Goal: Information Seeking & Learning: Compare options

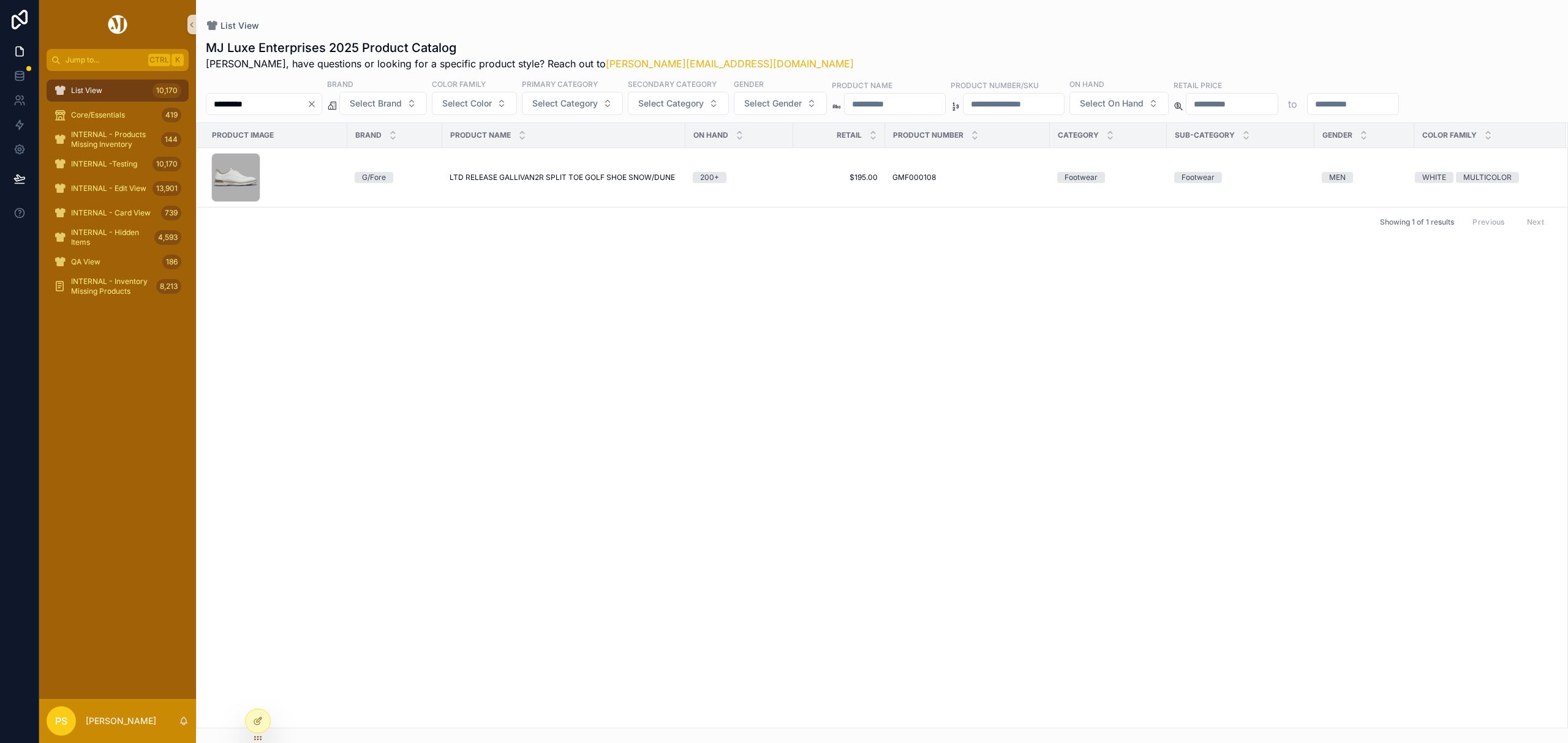
click at [98, 89] on span "List View" at bounding box center [87, 91] width 32 height 10
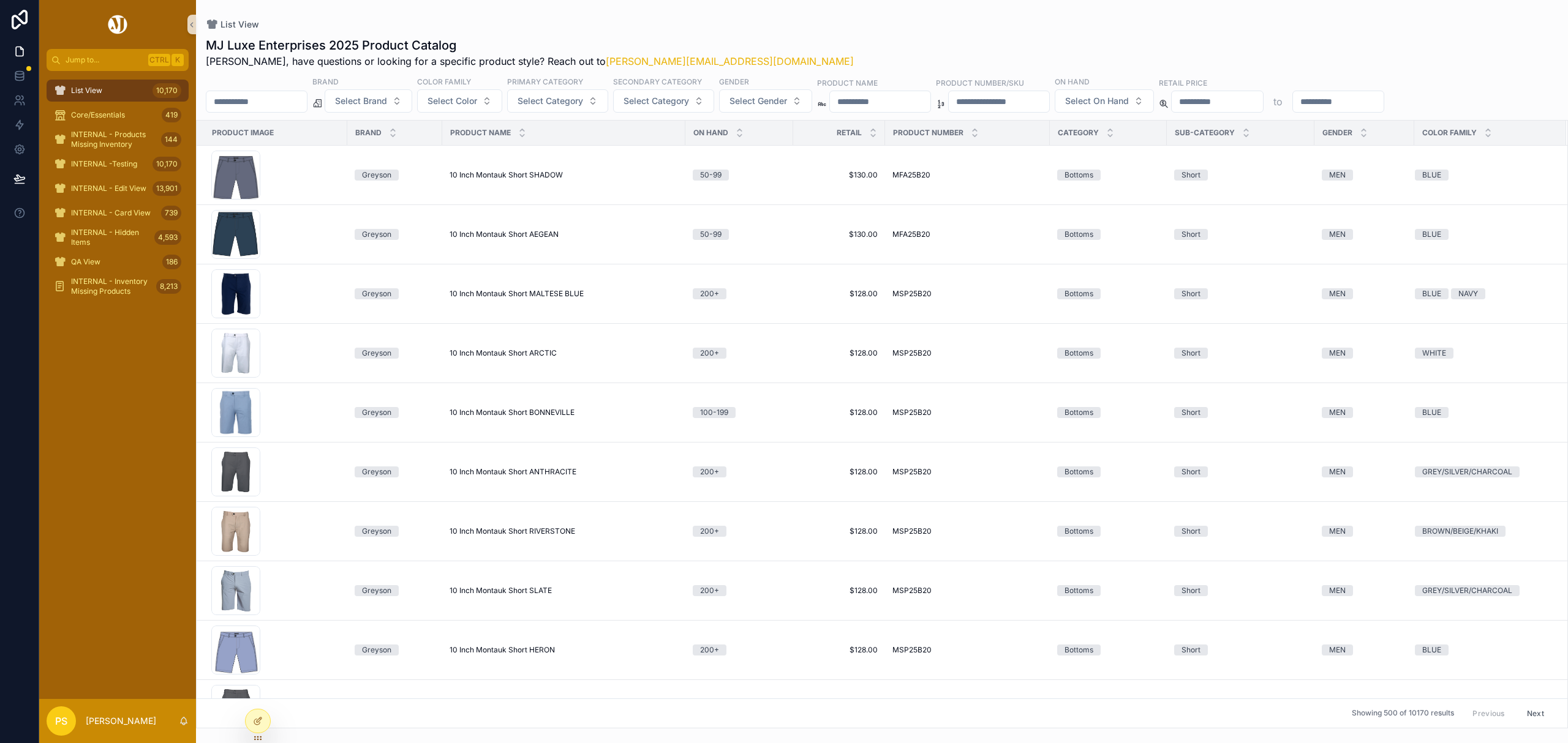
click at [284, 104] on input "*********" at bounding box center [255, 101] width 100 height 17
click at [272, 101] on input "scrollable content" at bounding box center [255, 101] width 100 height 17
click at [809, 28] on div "List View" at bounding box center [882, 25] width 1352 height 10
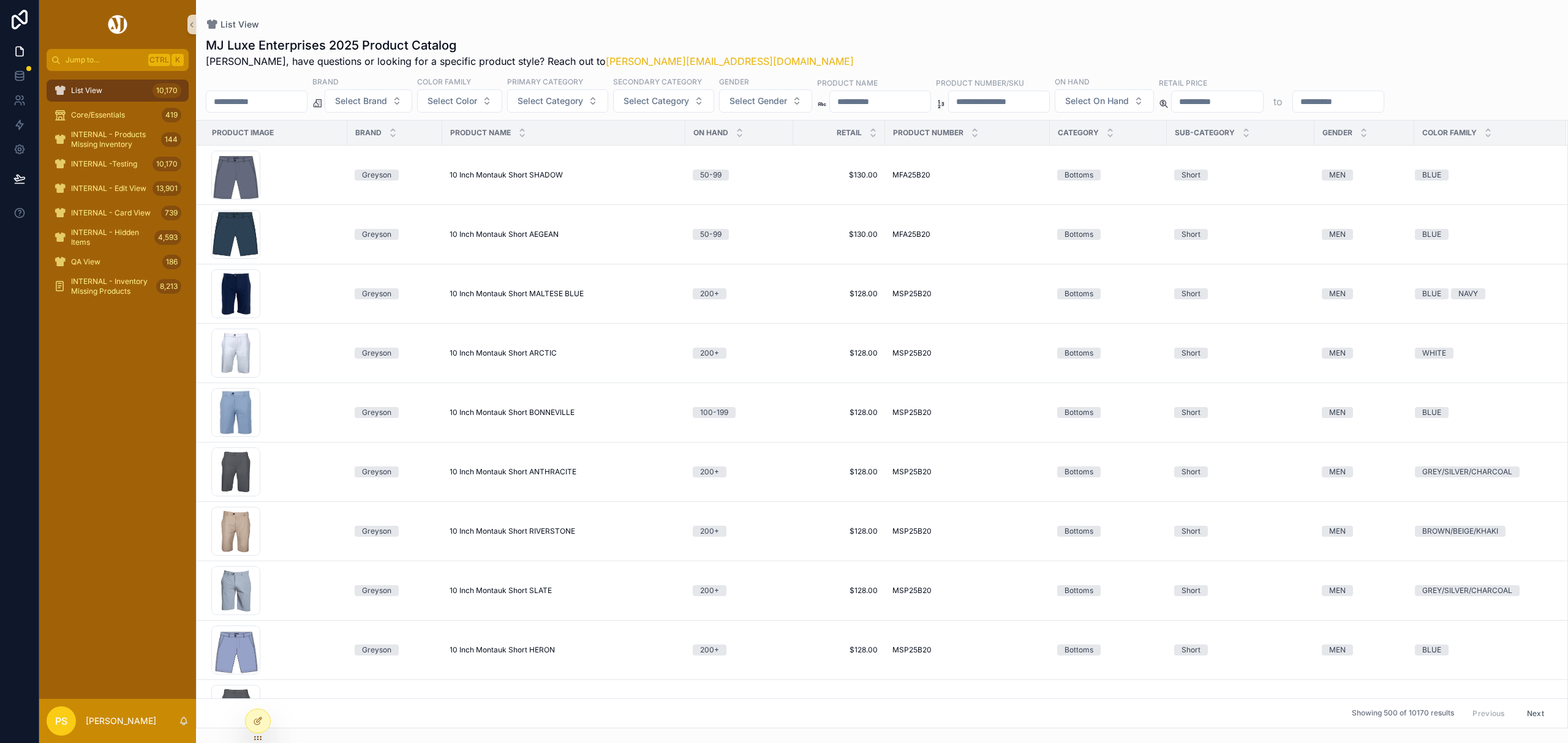
click at [280, 104] on input "scrollable content" at bounding box center [255, 101] width 100 height 17
click at [395, 108] on button "Select Brand" at bounding box center [368, 101] width 87 height 24
click at [371, 206] on div "UNRL" at bounding box center [400, 210] width 147 height 20
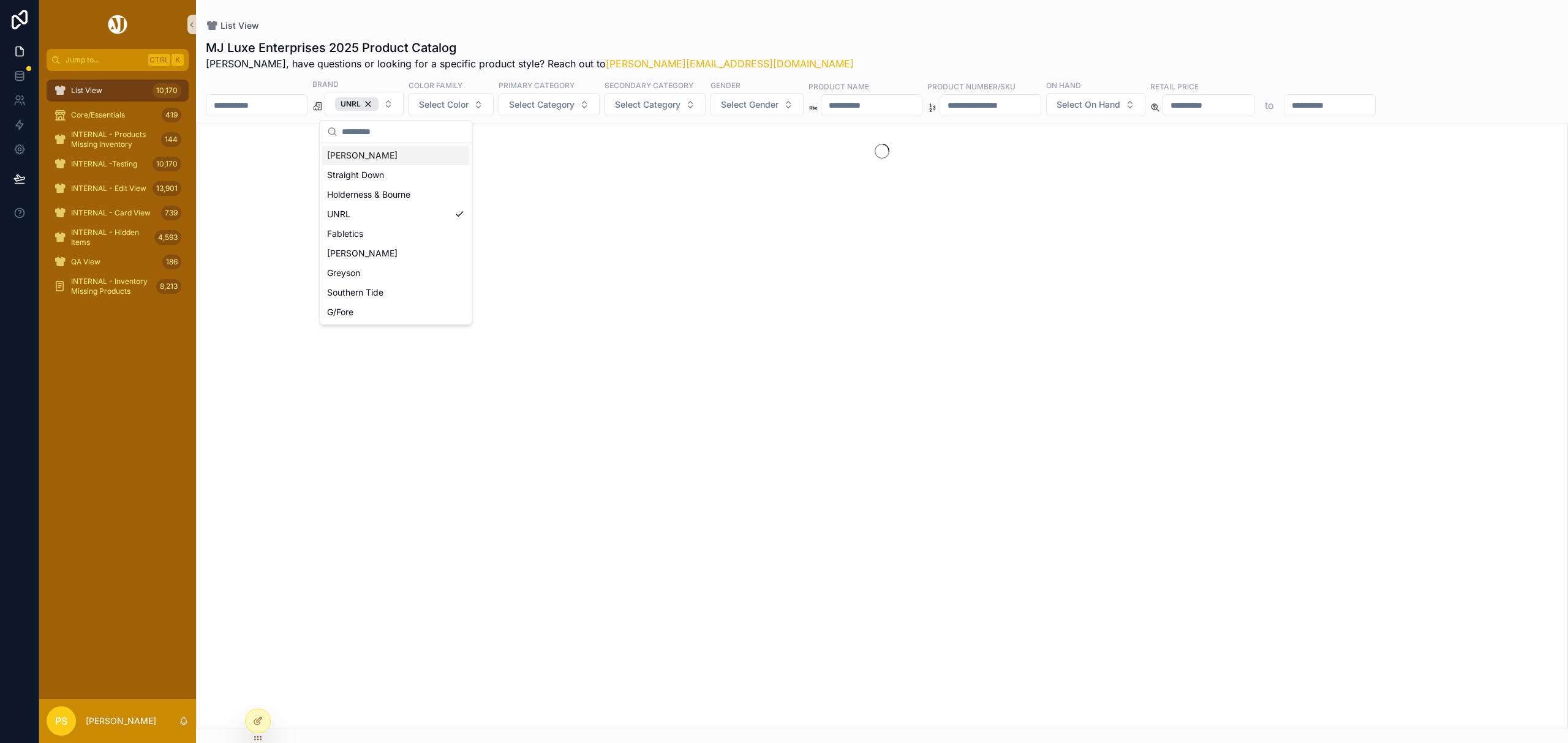
click at [860, 33] on div "MJ Luxe Enterprises 2025 Product Catalog Philip, have questions or looking for …" at bounding box center [882, 380] width 1372 height 697
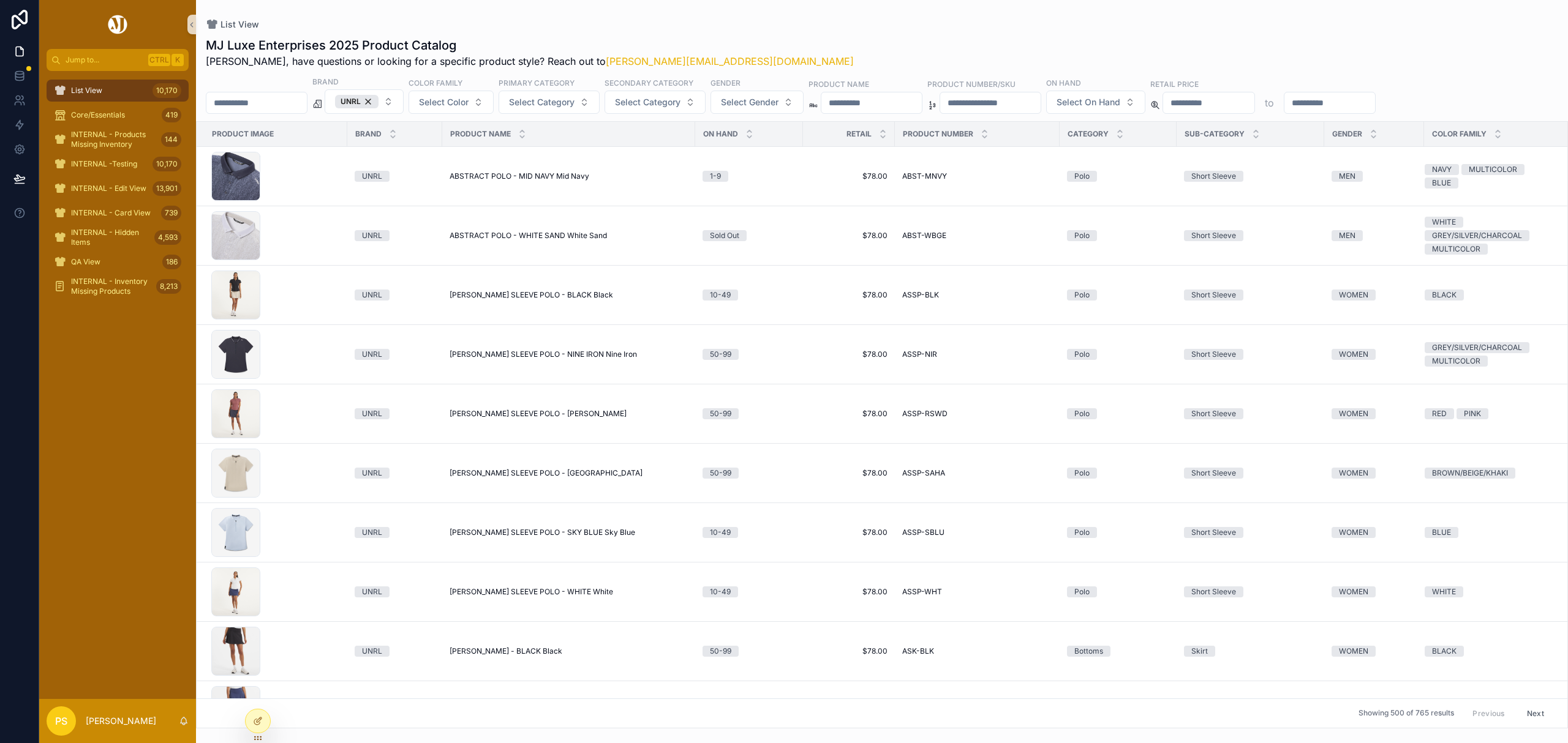
click at [277, 108] on input "scrollable content" at bounding box center [255, 102] width 100 height 17
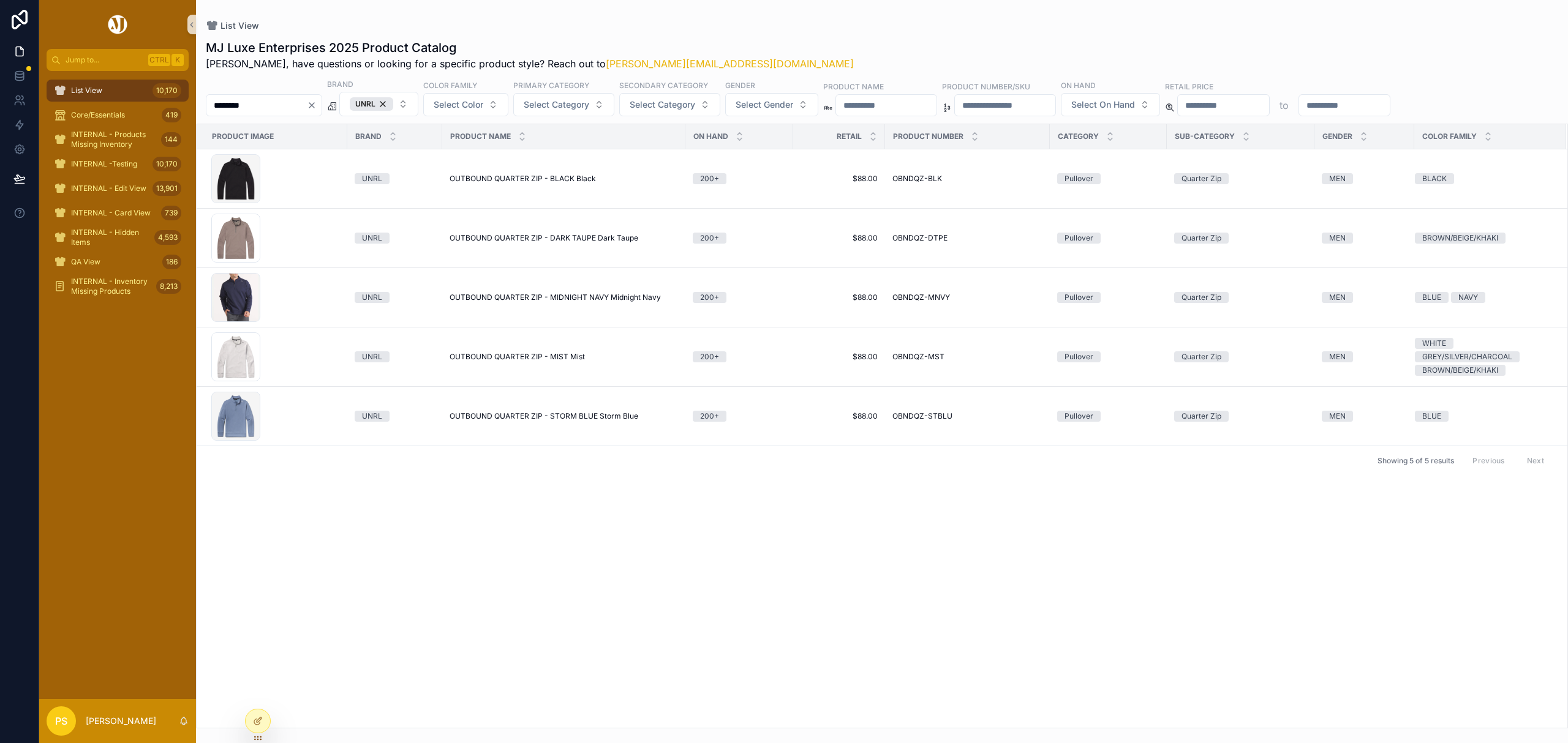
drag, startPoint x: 117, startPoint y: 86, endPoint x: 179, endPoint y: 87, distance: 62.0
click at [117, 86] on div "List View 10,170" at bounding box center [117, 91] width 128 height 20
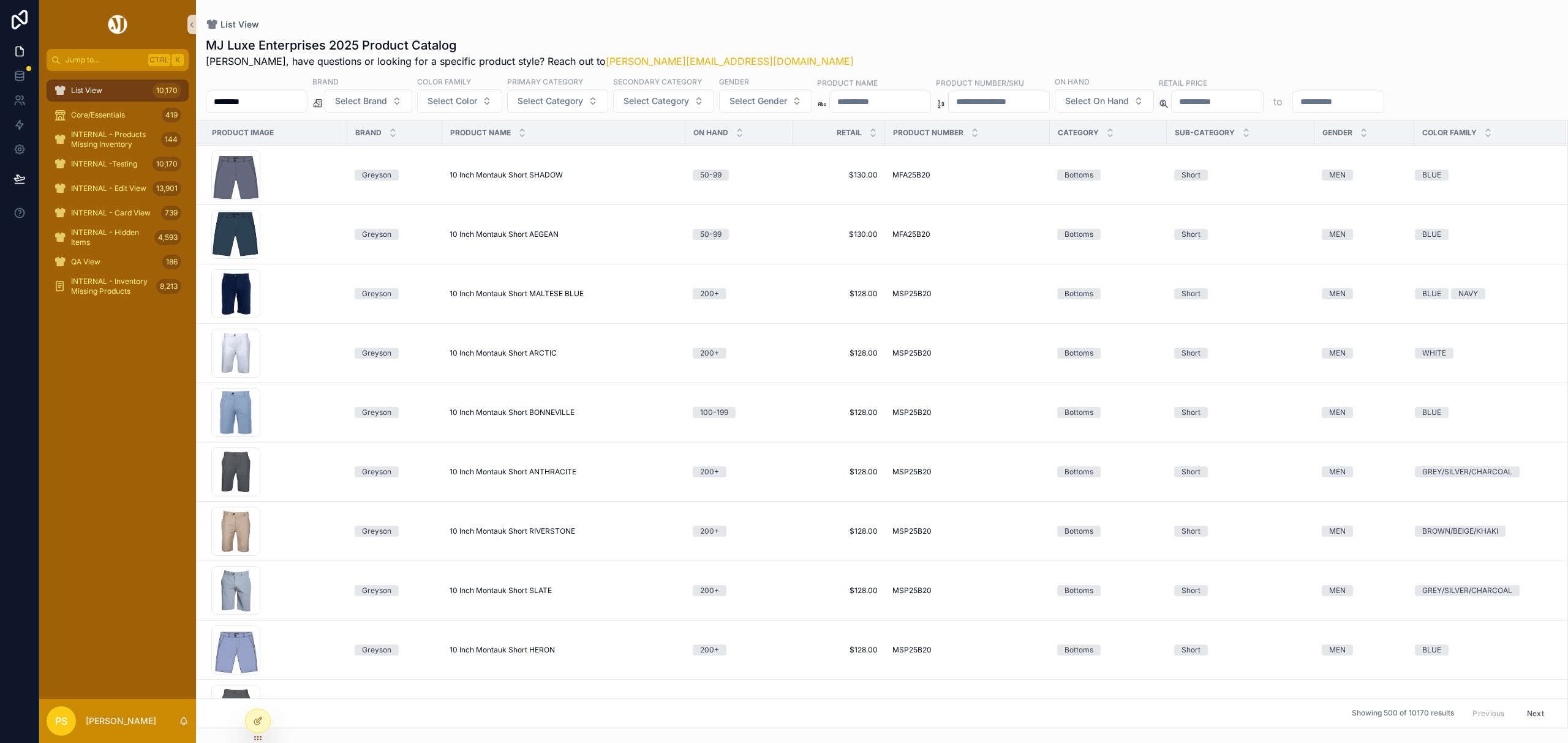
click at [278, 99] on input "********" at bounding box center [255, 101] width 100 height 17
paste input "scrollable content"
type input "********"
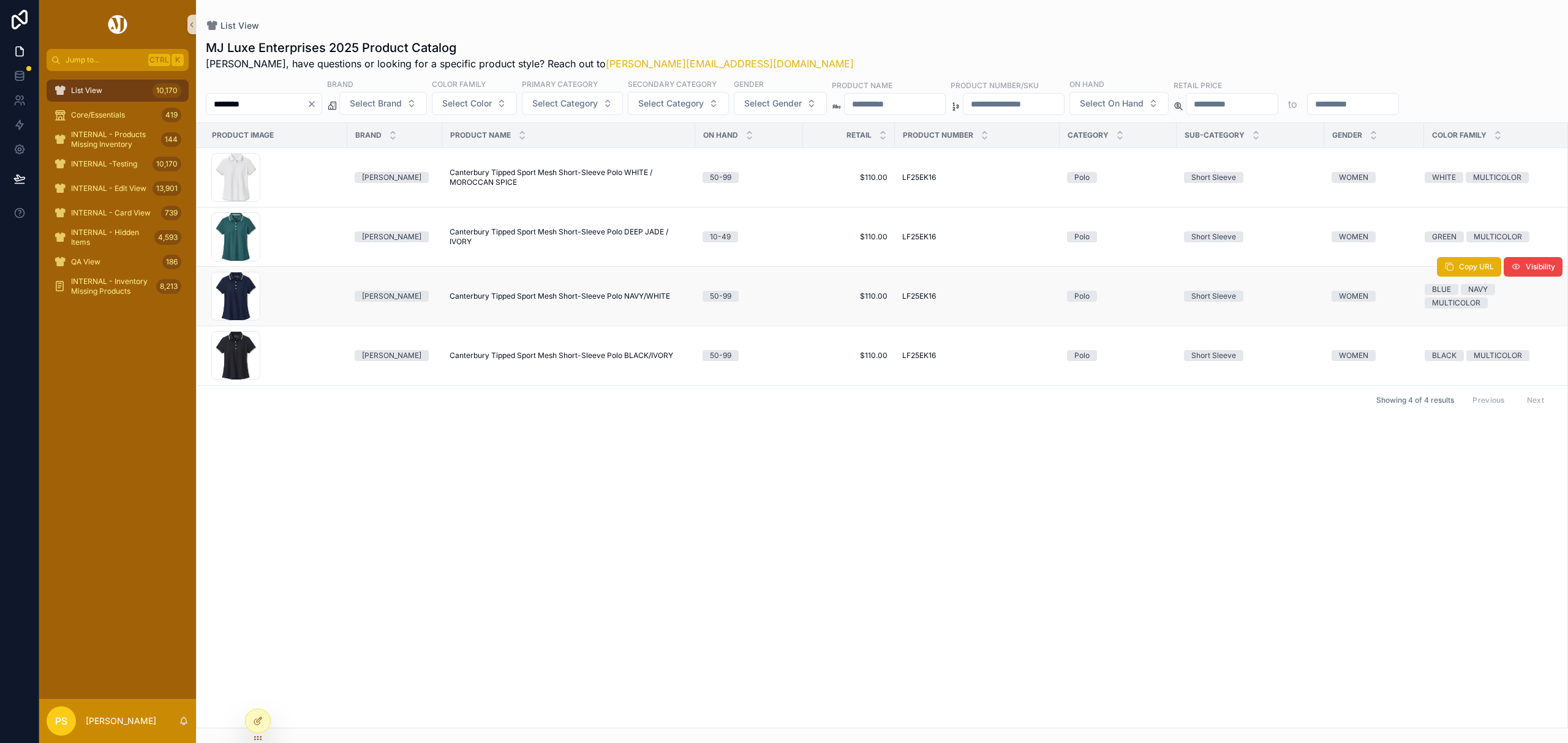
click at [492, 297] on span "Canterbury Tipped Sport Mesh Short-Sleeve Polo NAVY/WHITE" at bounding box center [559, 296] width 221 height 10
click at [532, 296] on span "Canterbury Tipped Sport Mesh Short-Sleeve Polo NAVY/WHITE" at bounding box center [559, 296] width 221 height 10
click at [101, 88] on span "List View" at bounding box center [87, 91] width 32 height 10
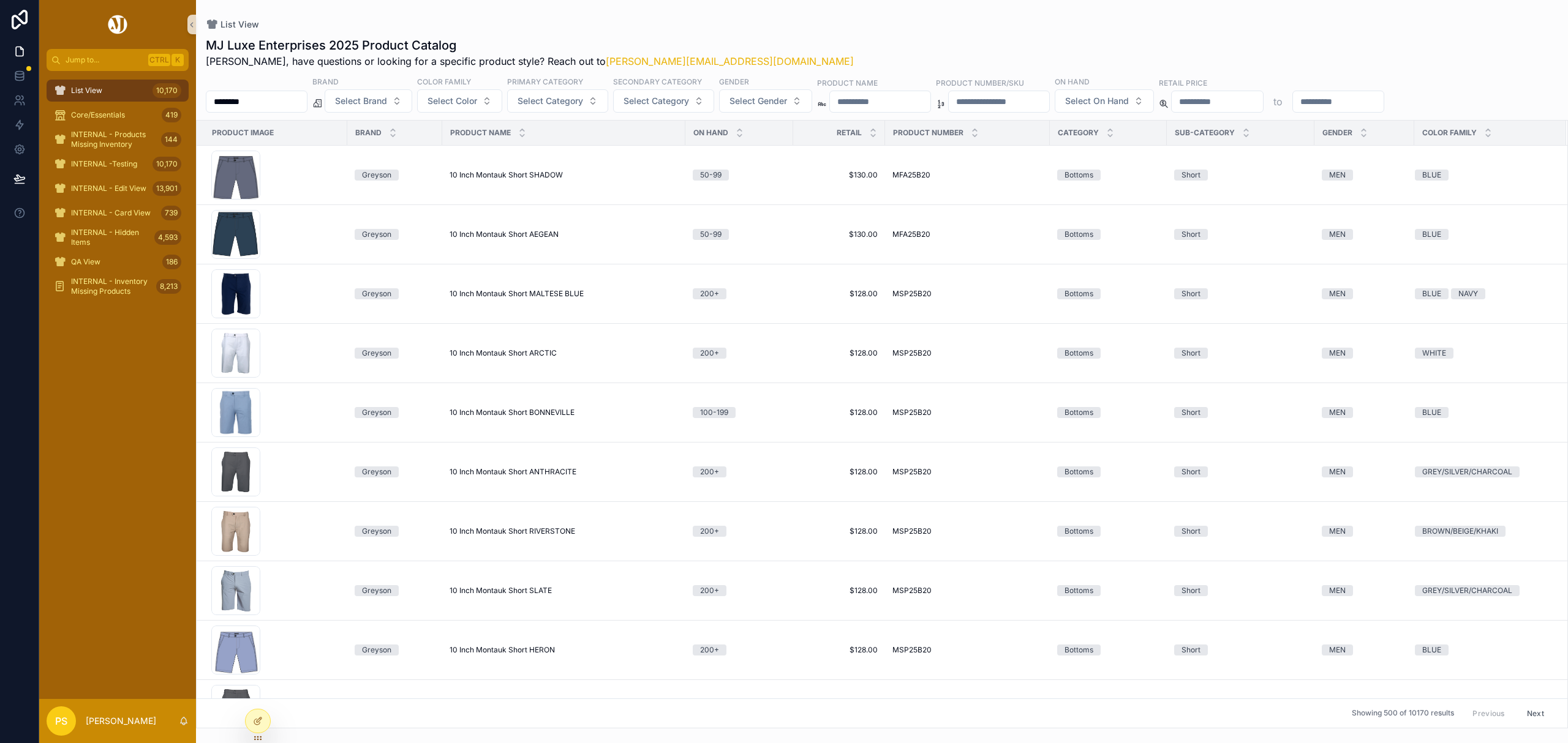
click at [307, 104] on input "********" at bounding box center [255, 101] width 100 height 17
click at [387, 101] on span "Select Brand" at bounding box center [360, 101] width 52 height 12
click at [376, 205] on div "UNRL" at bounding box center [400, 210] width 147 height 20
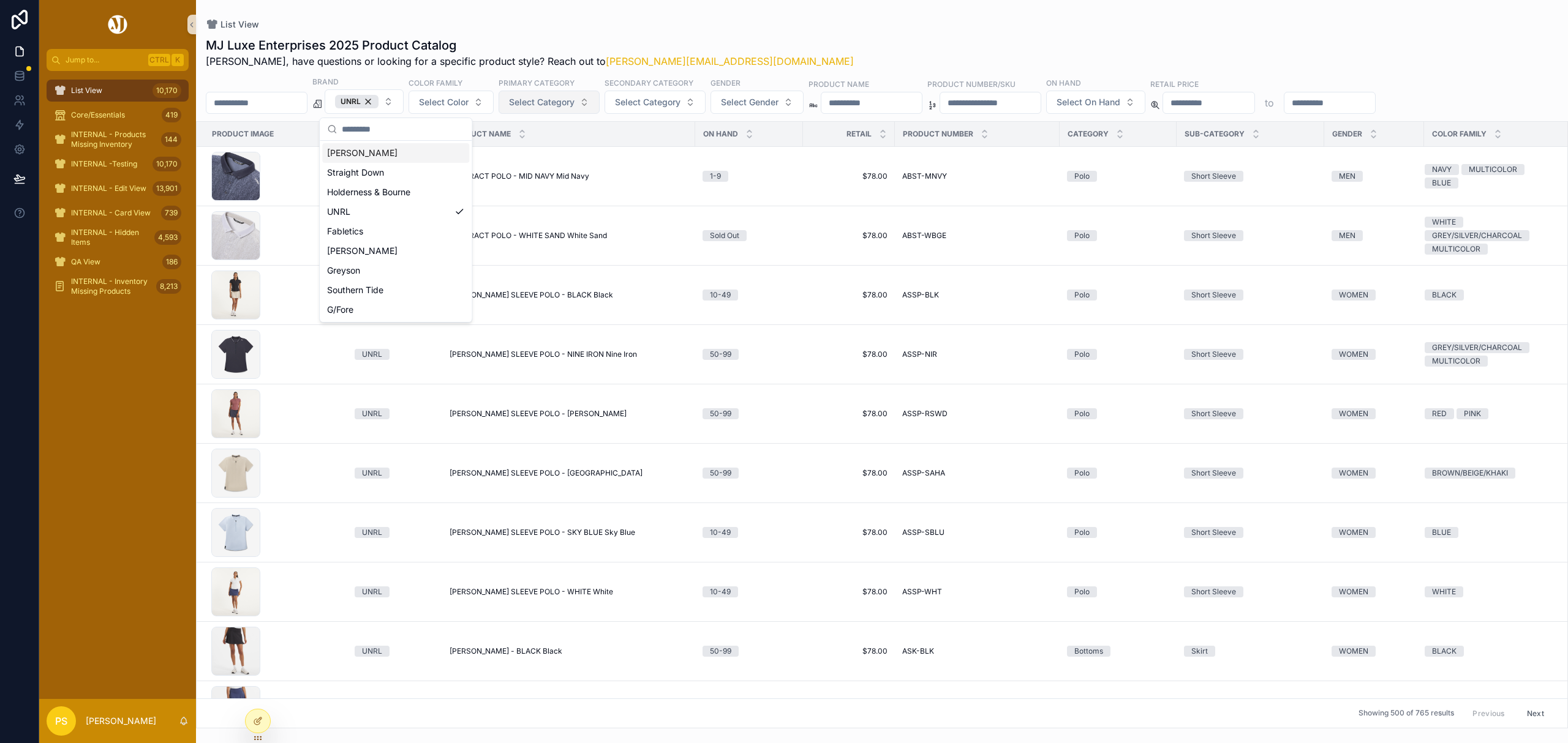
click at [574, 104] on span "Select Category" at bounding box center [541, 102] width 65 height 12
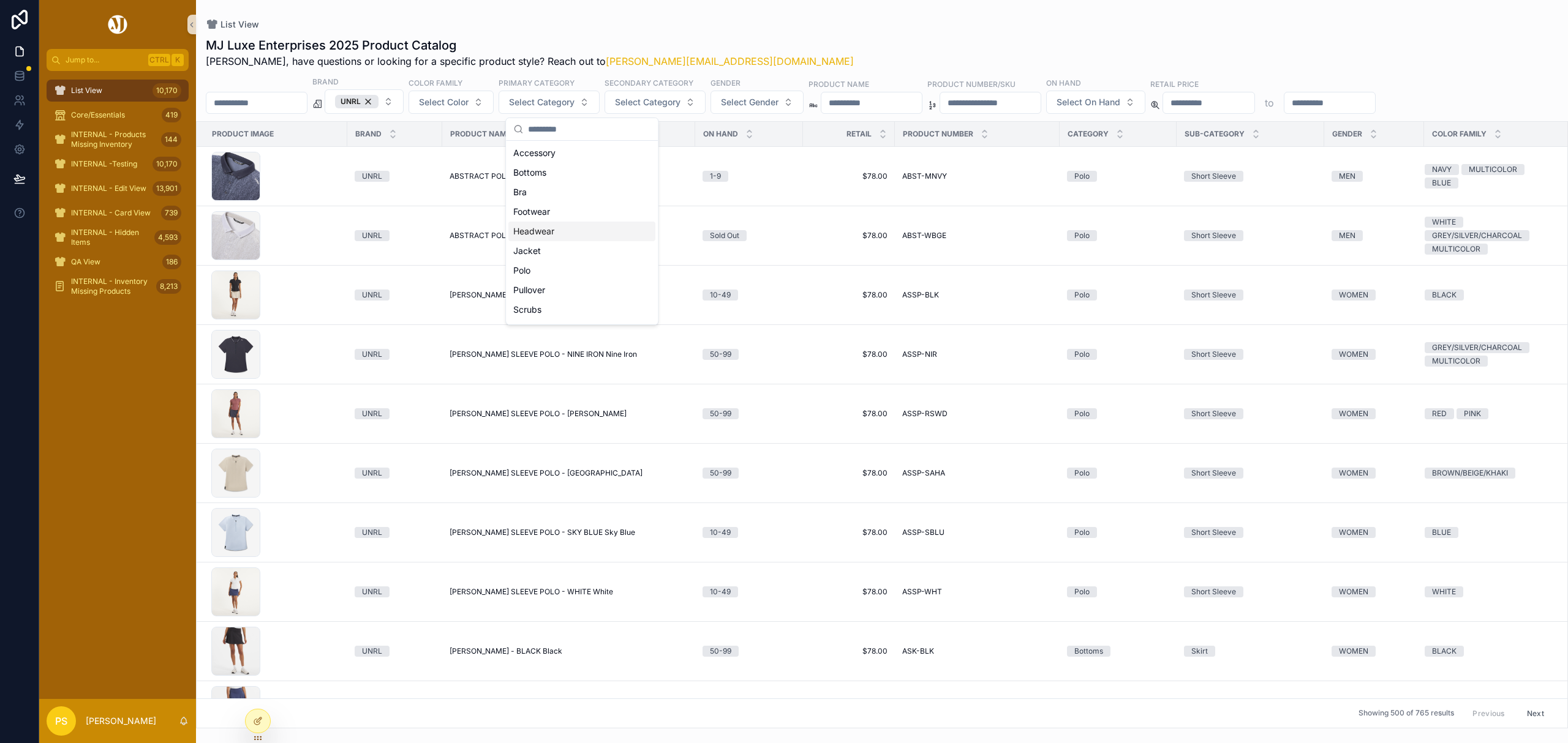
click at [546, 229] on div "Headwear" at bounding box center [581, 232] width 147 height 20
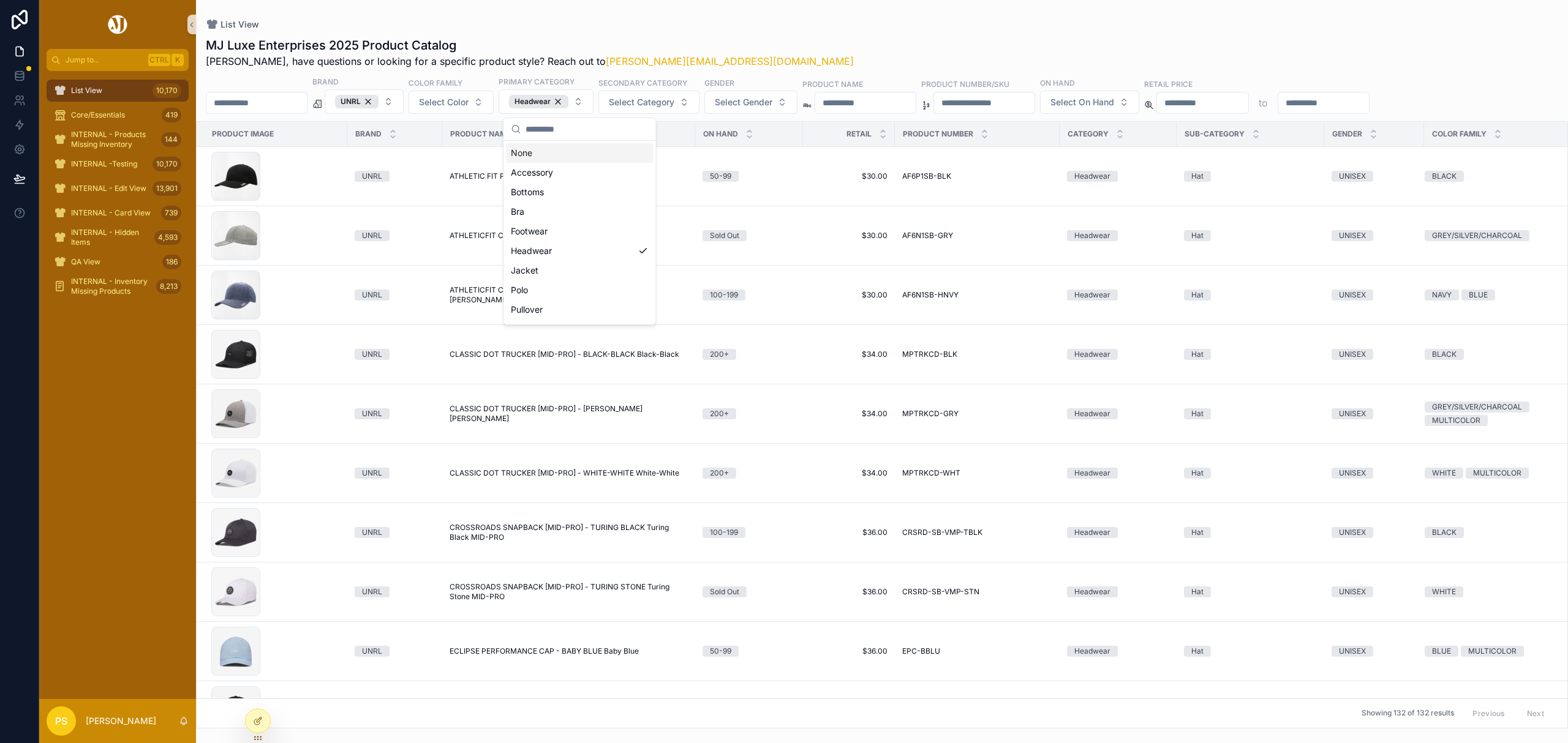
click at [833, 20] on div "List View" at bounding box center [882, 25] width 1352 height 10
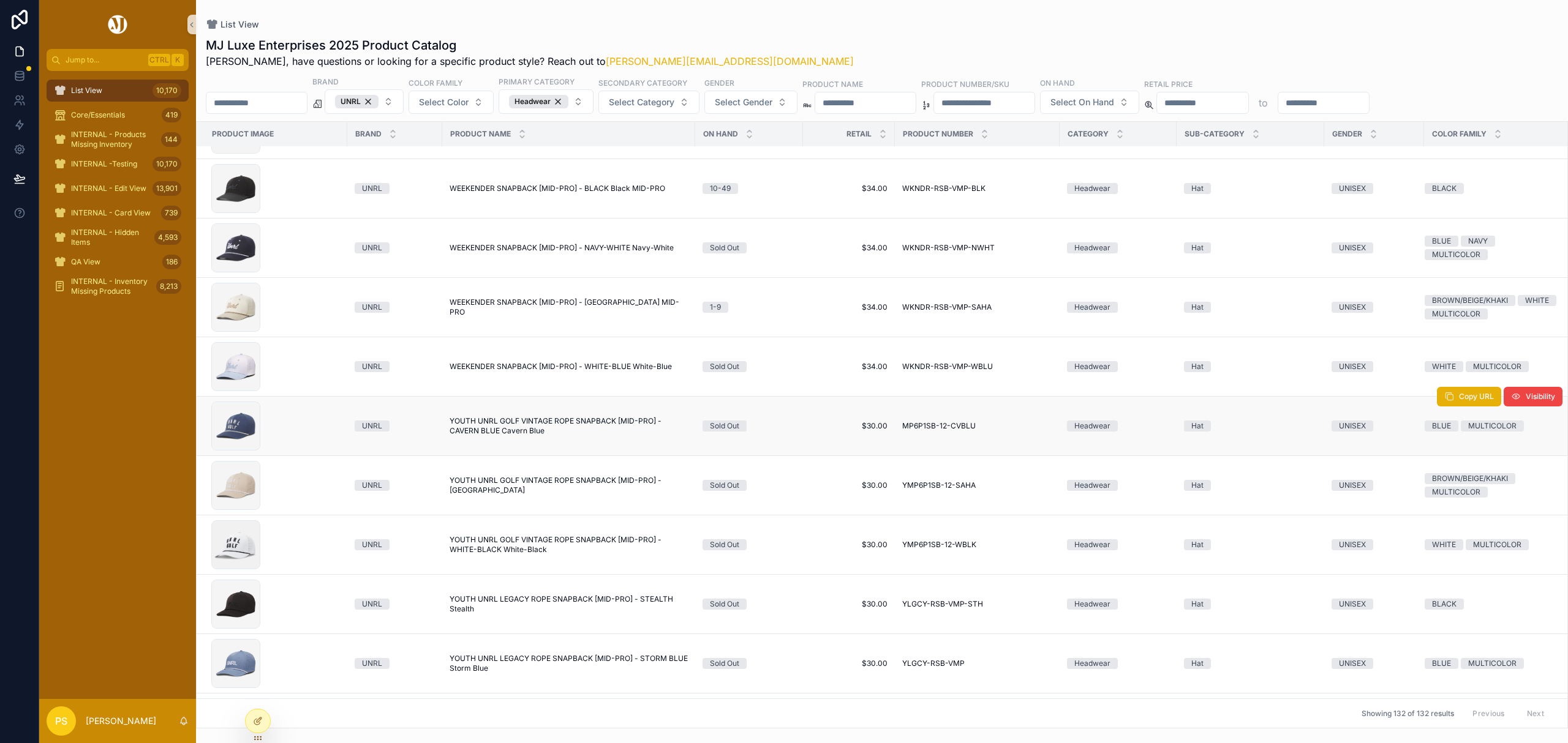
scroll to position [7300, 0]
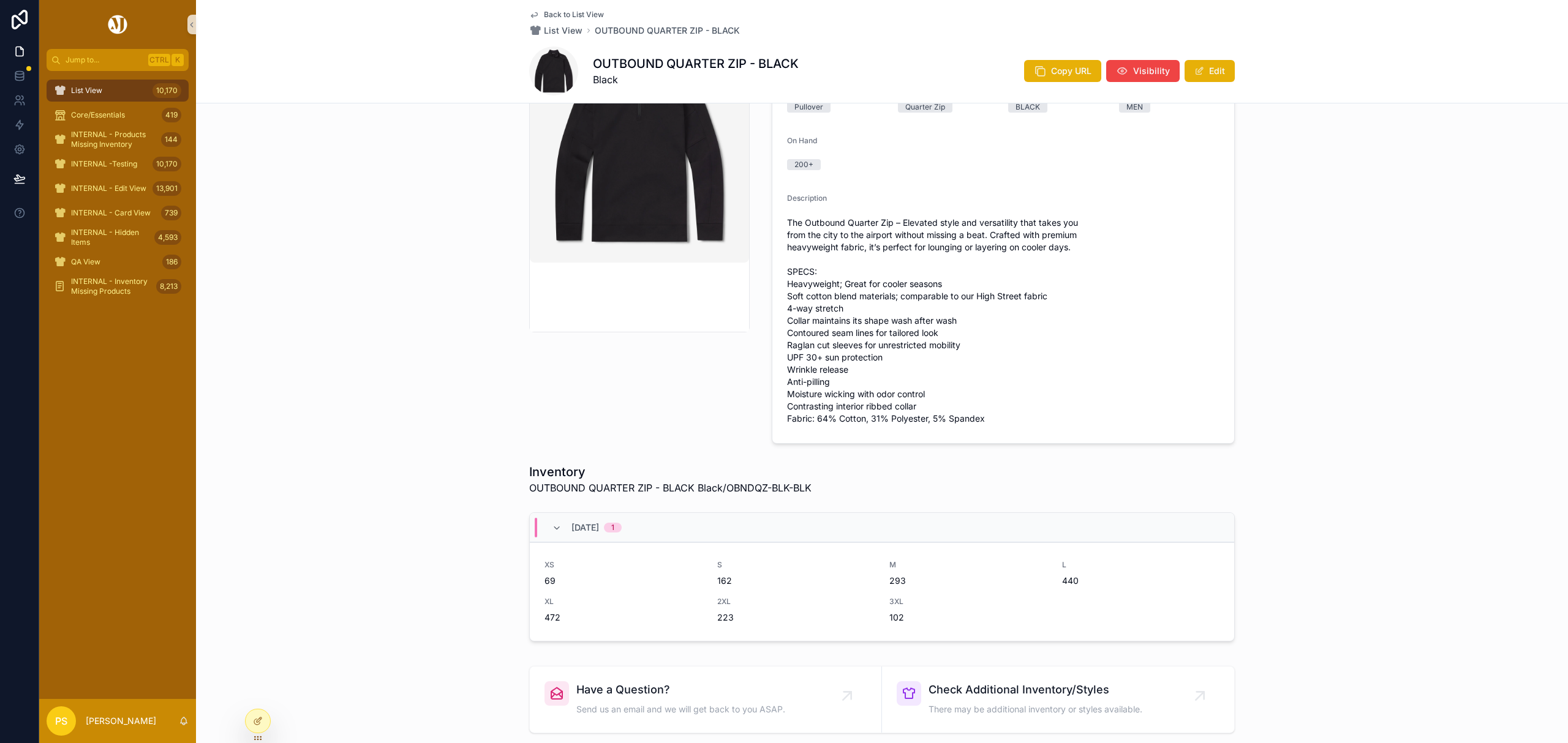
scroll to position [163, 0]
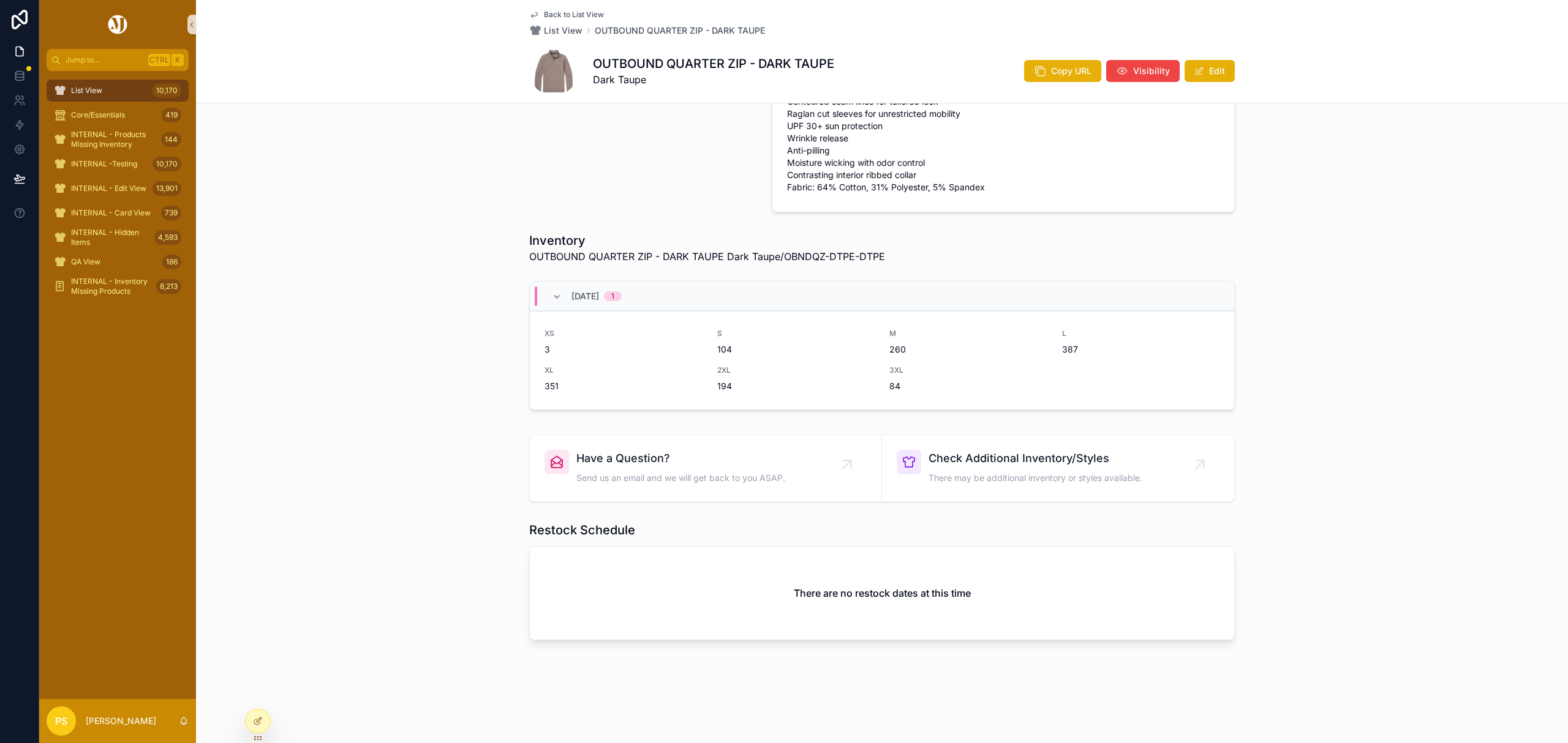
scroll to position [150, 0]
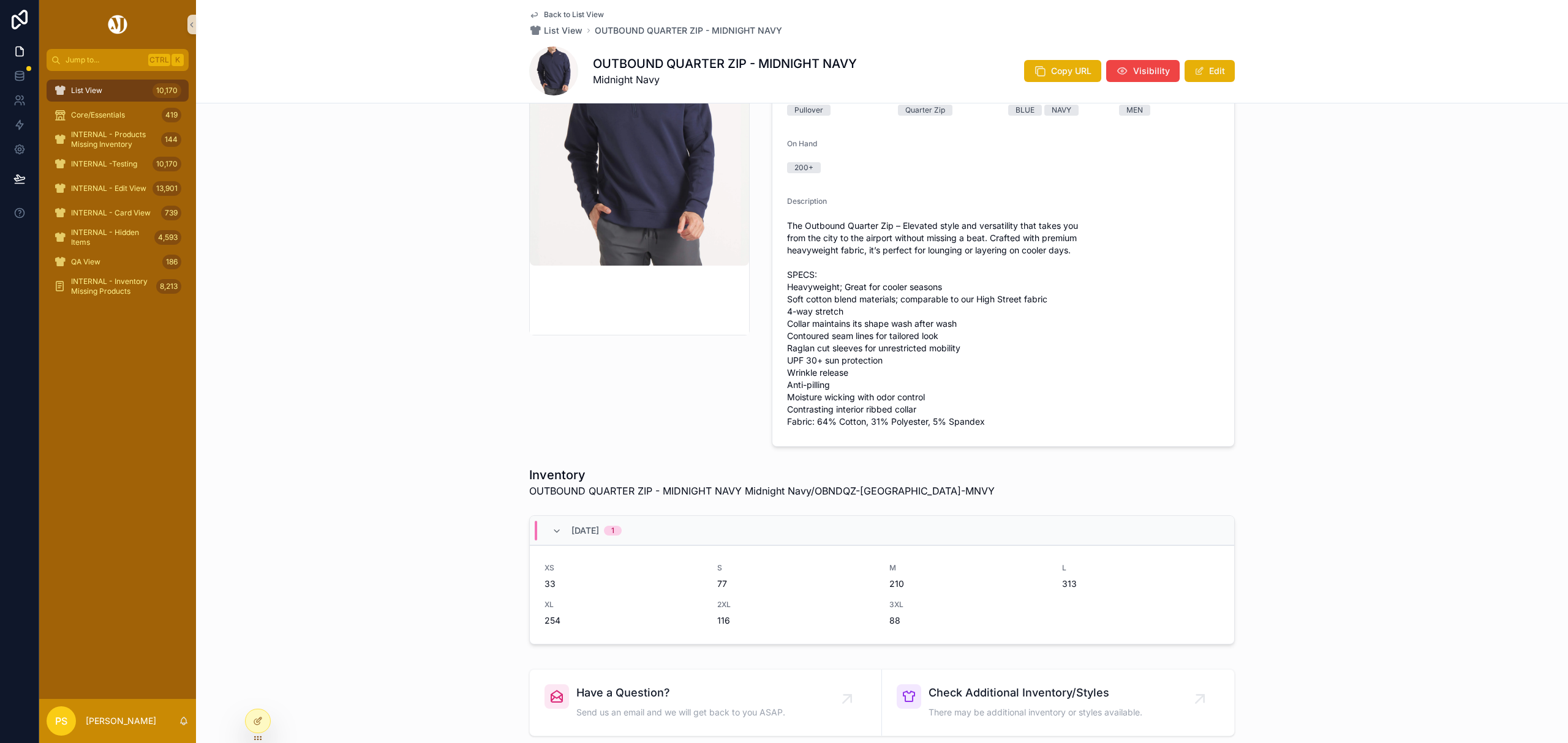
scroll to position [163, 0]
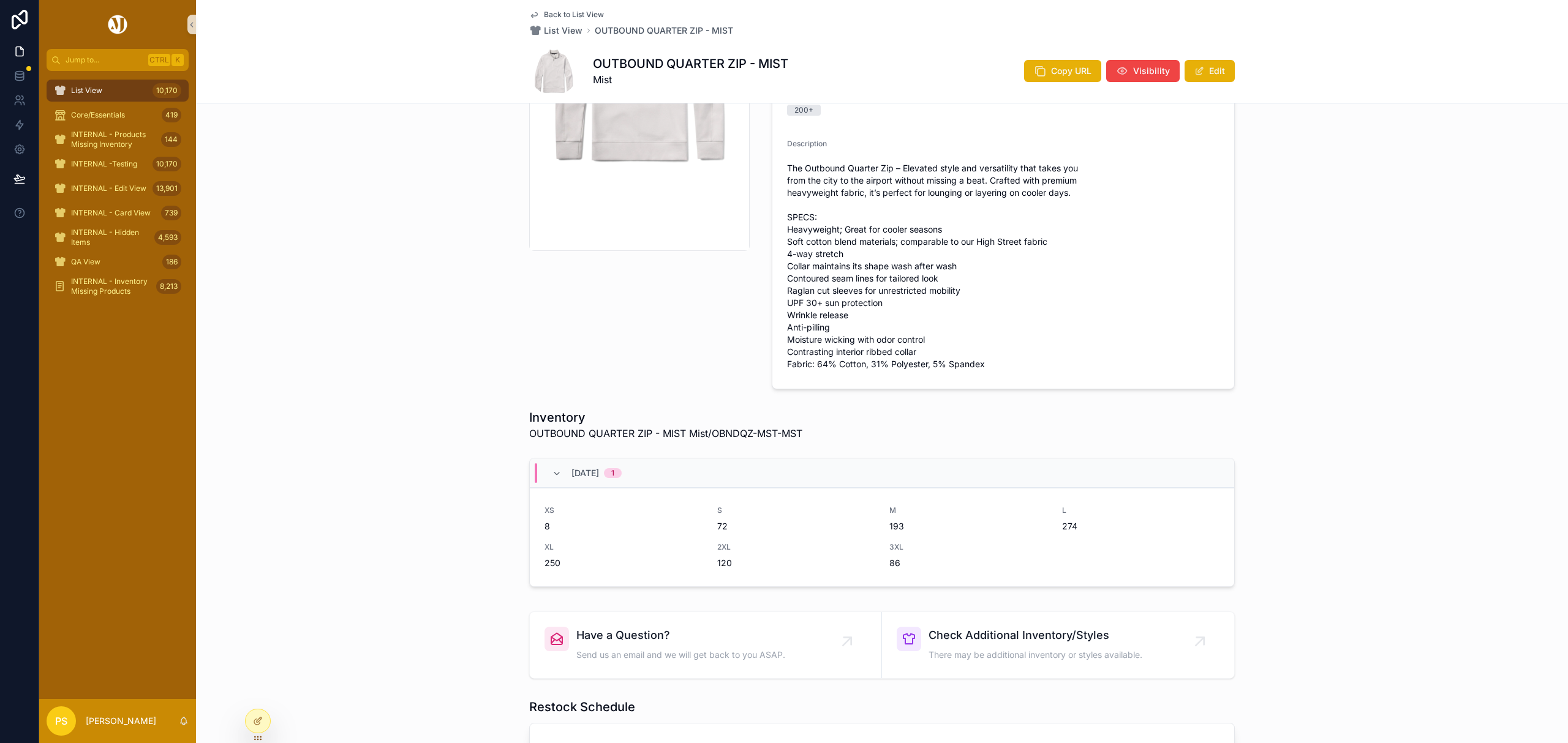
scroll to position [244, 0]
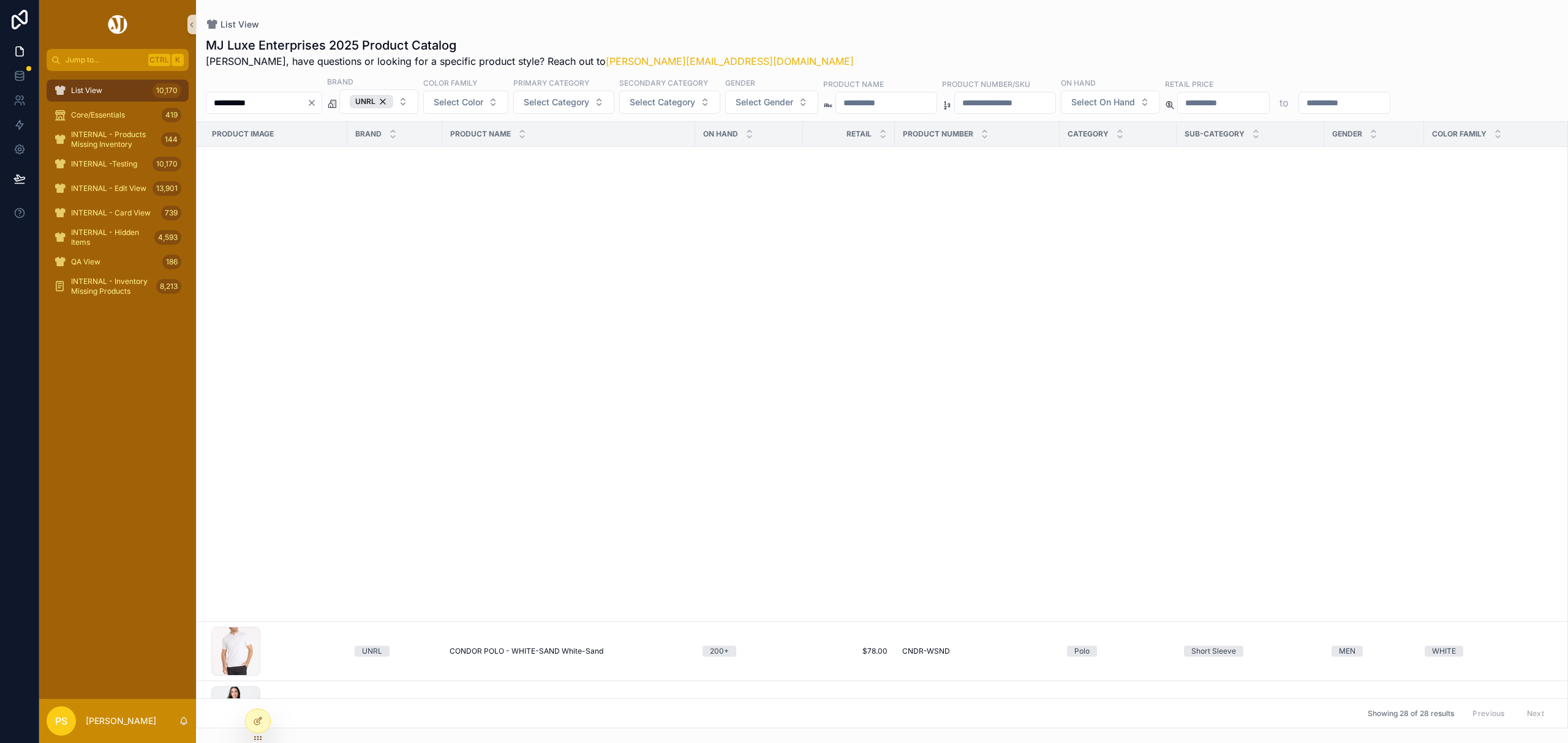
scroll to position [1126, 0]
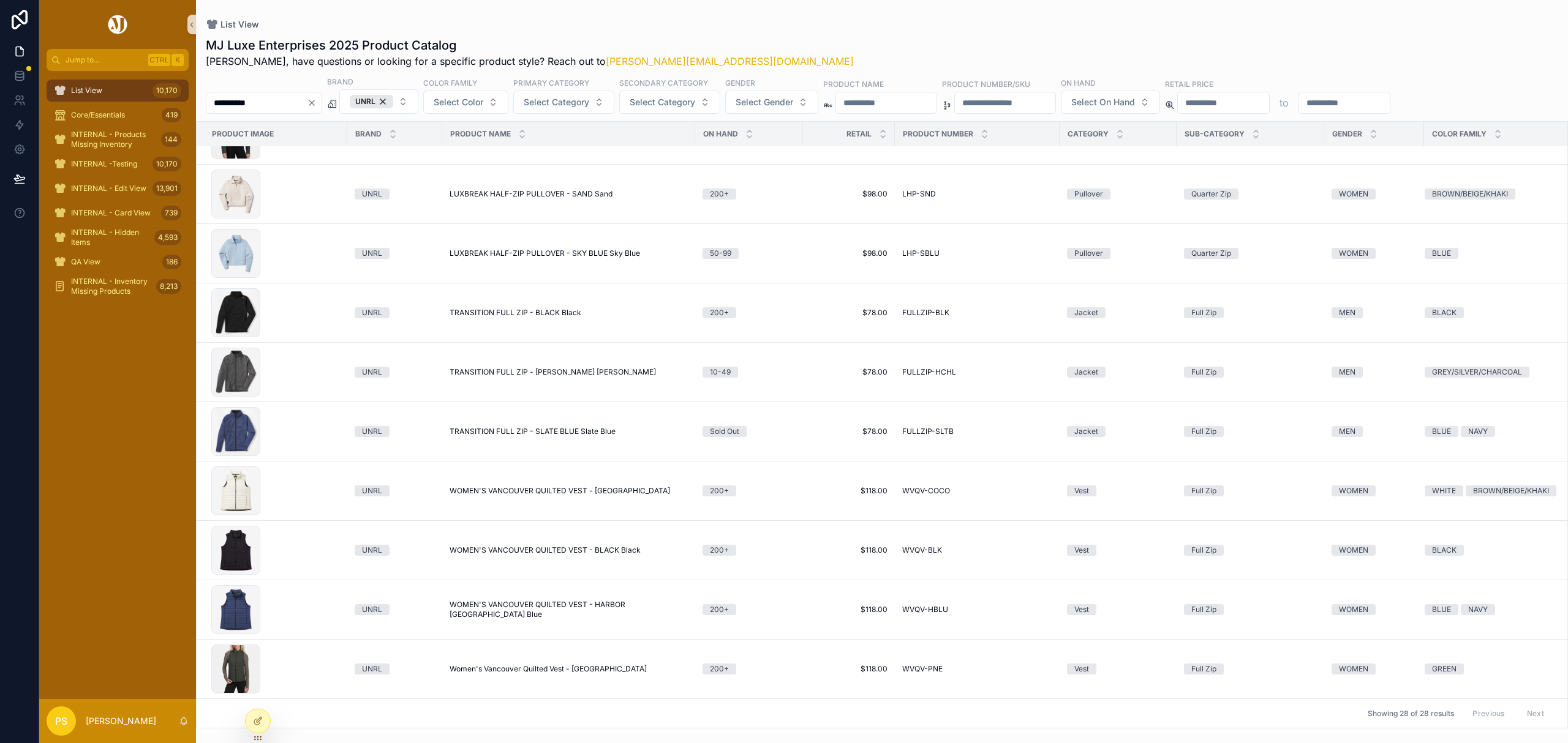
click at [285, 105] on input "**********" at bounding box center [255, 102] width 100 height 17
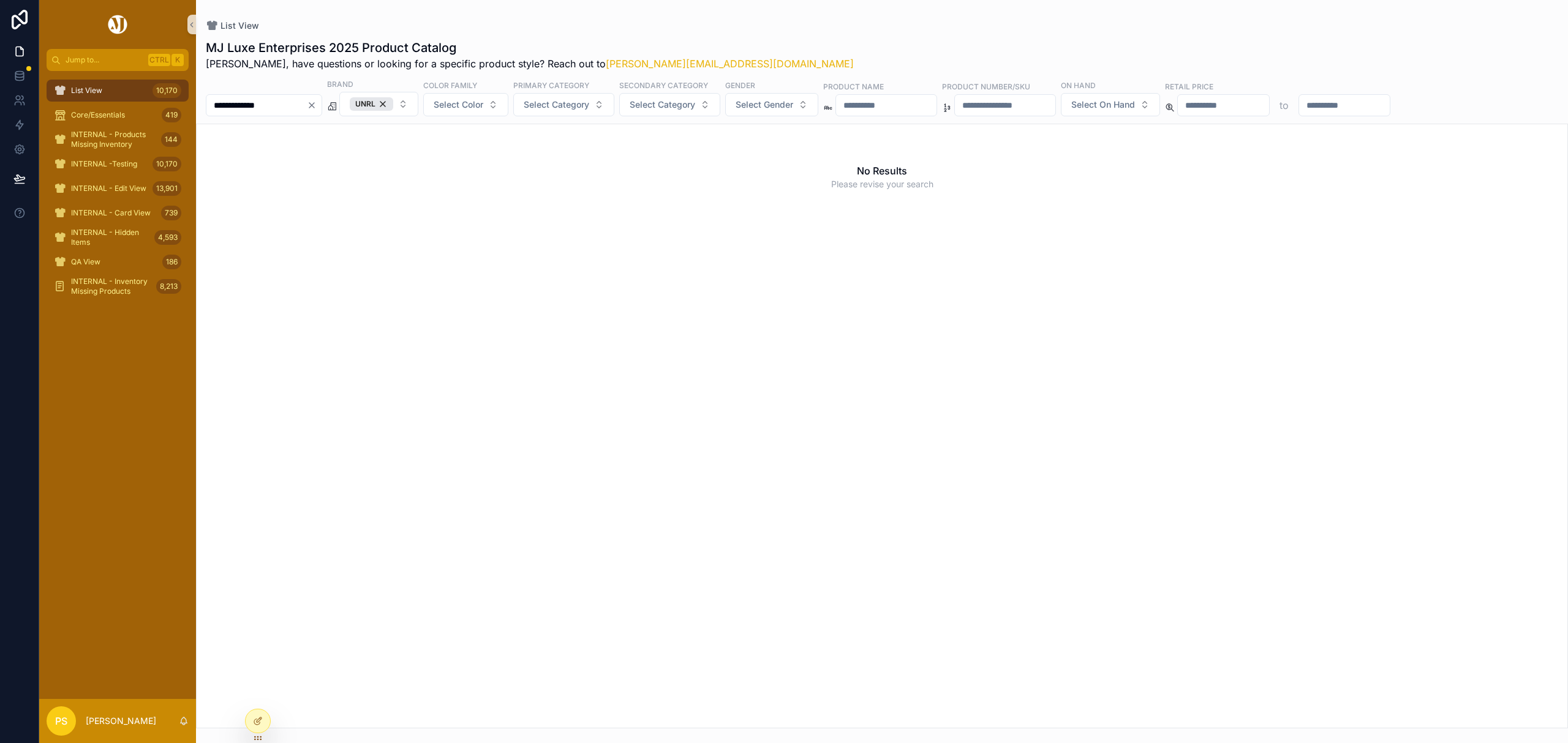
click at [256, 107] on input "**********" at bounding box center [255, 105] width 100 height 17
click at [254, 106] on input "**********" at bounding box center [255, 105] width 100 height 17
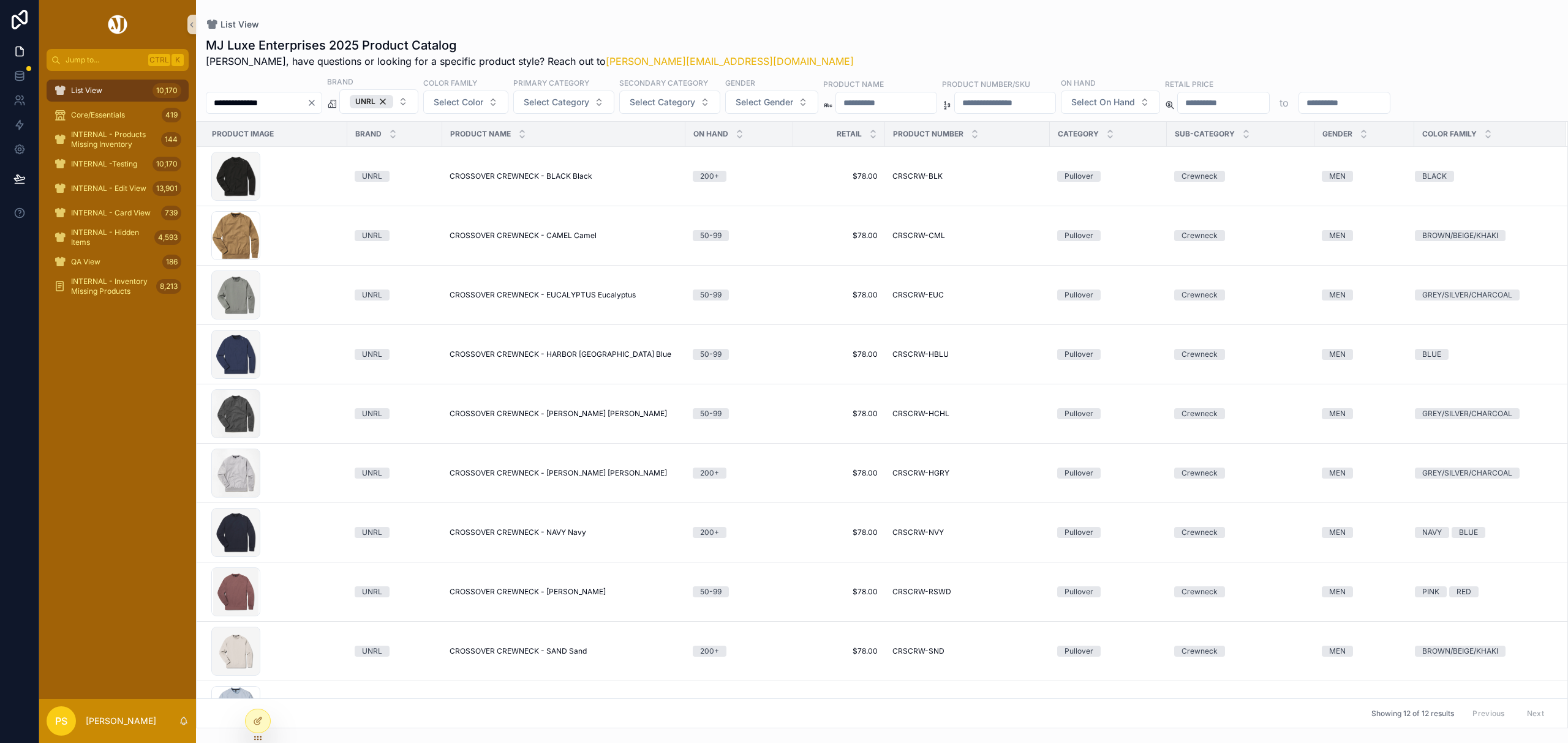
type input "**********"
click at [867, 38] on div "MJ Luxe Enterprises 2025 Product Catalog Philip, have questions or looking for …" at bounding box center [882, 52] width 1352 height 32
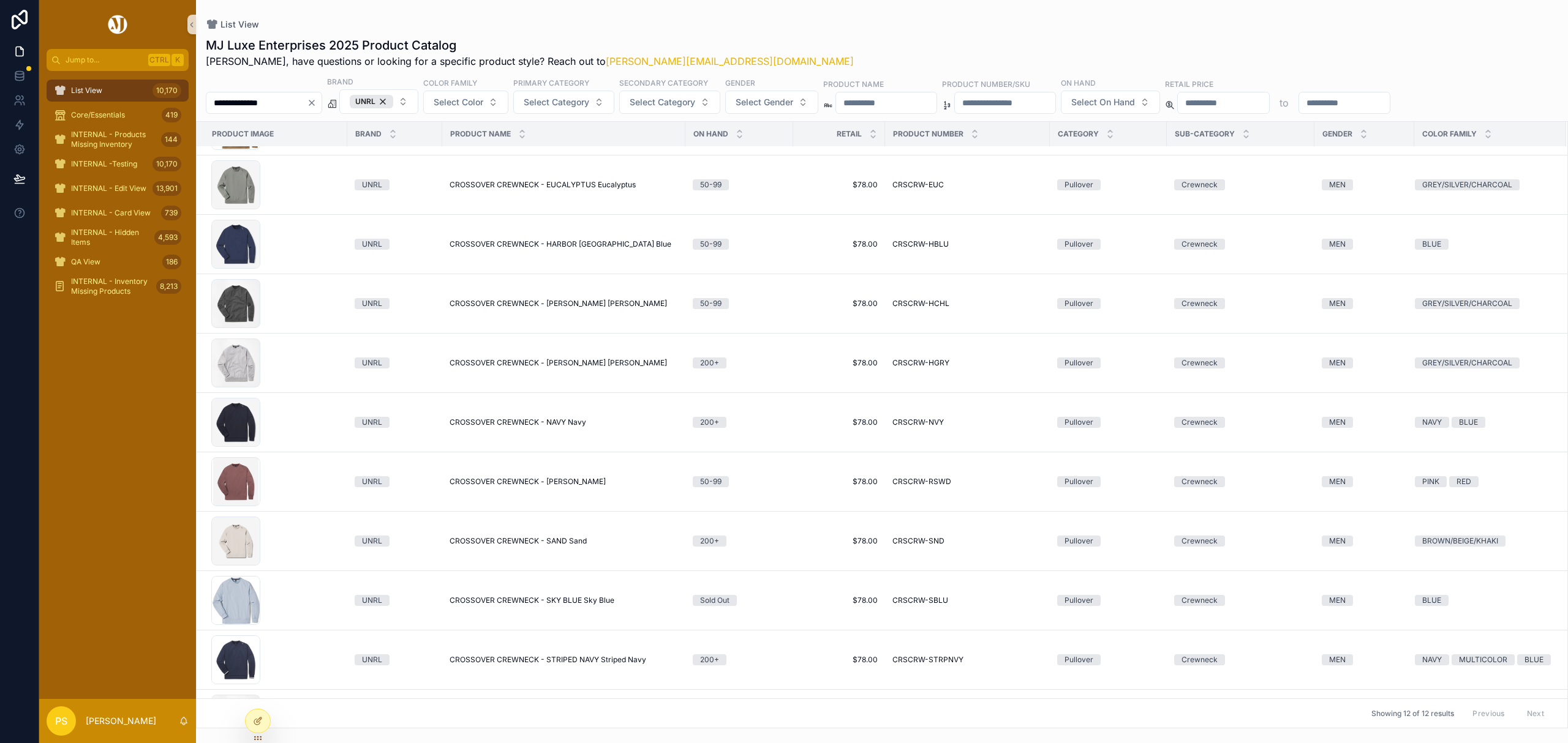
scroll to position [81, 0]
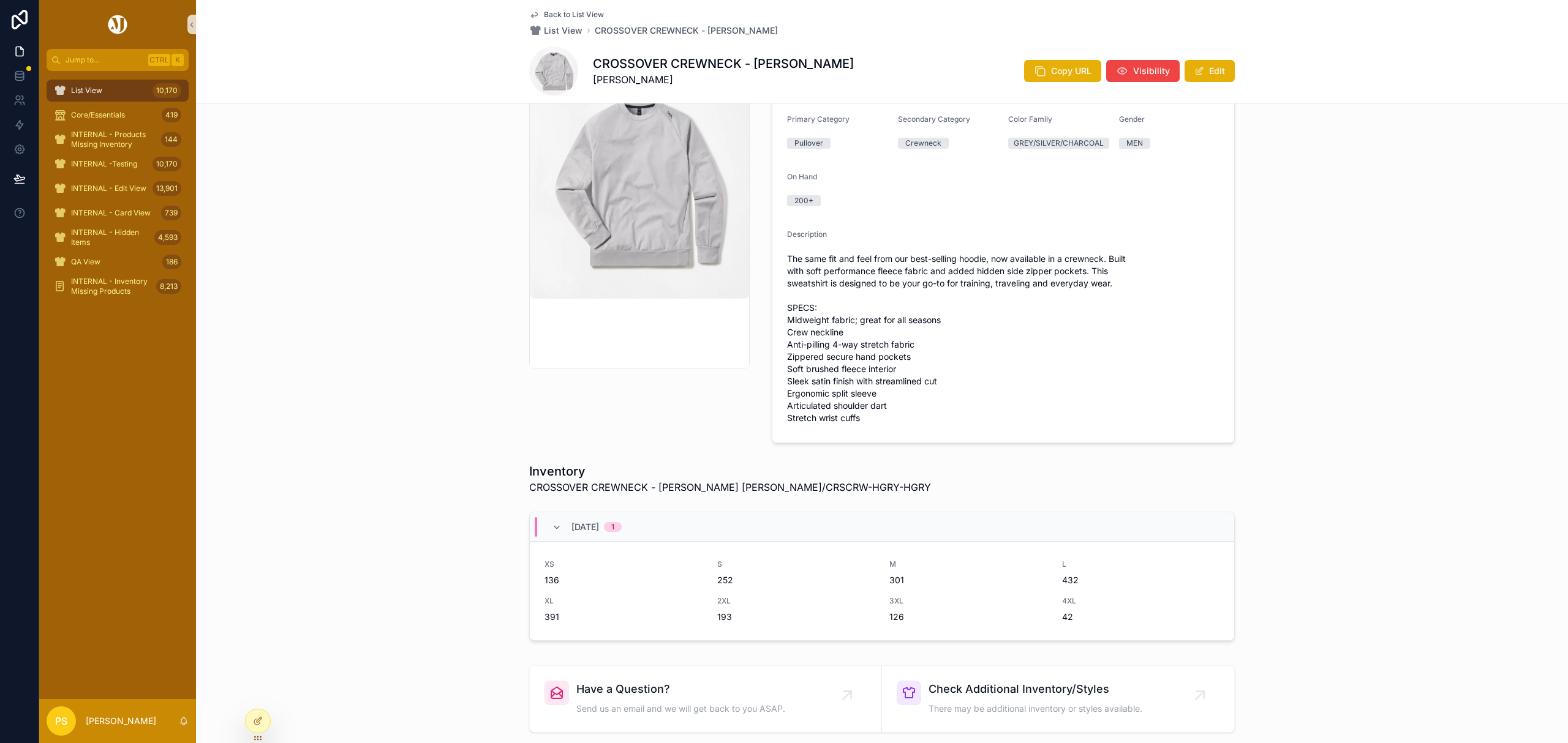
scroll to position [163, 0]
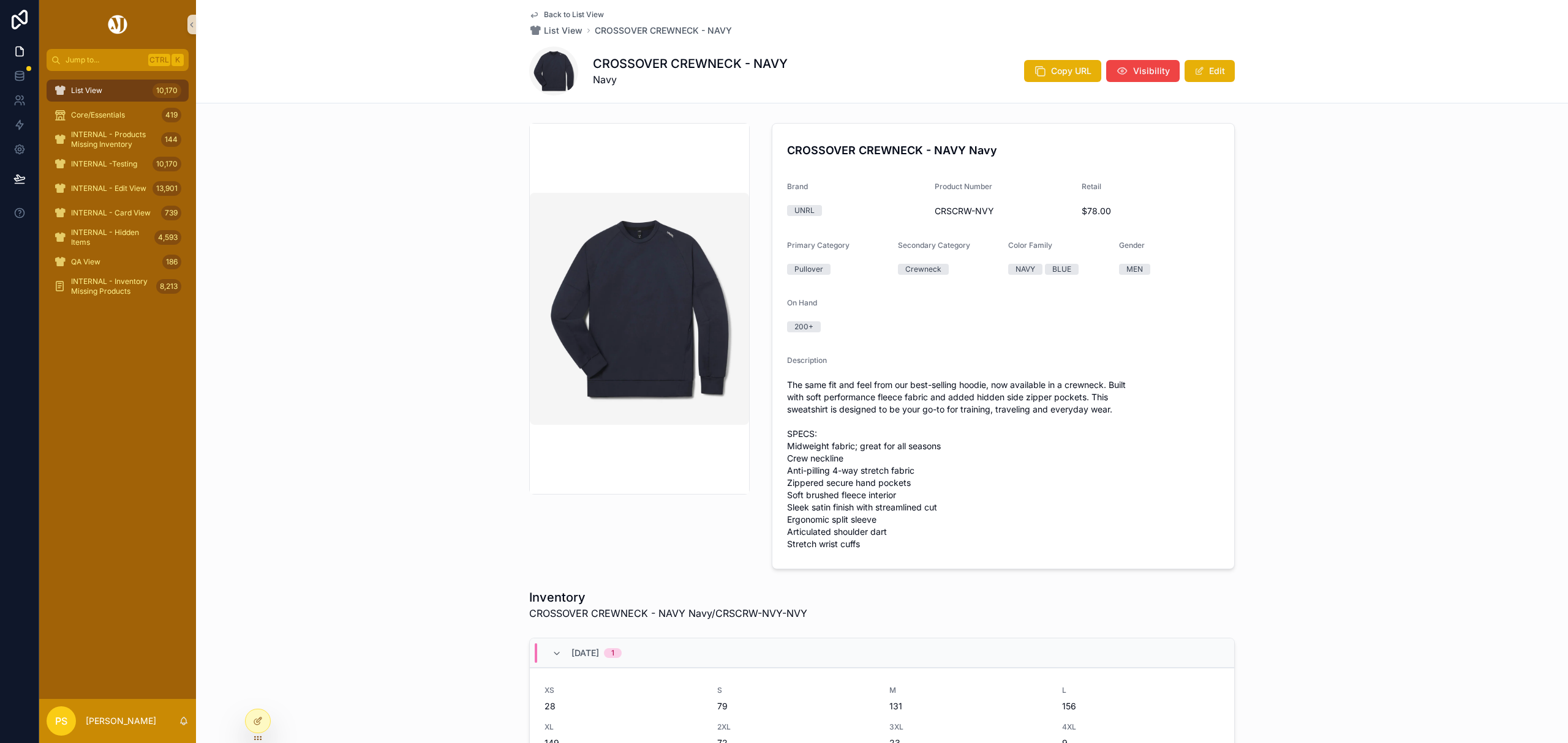
scroll to position [81, 0]
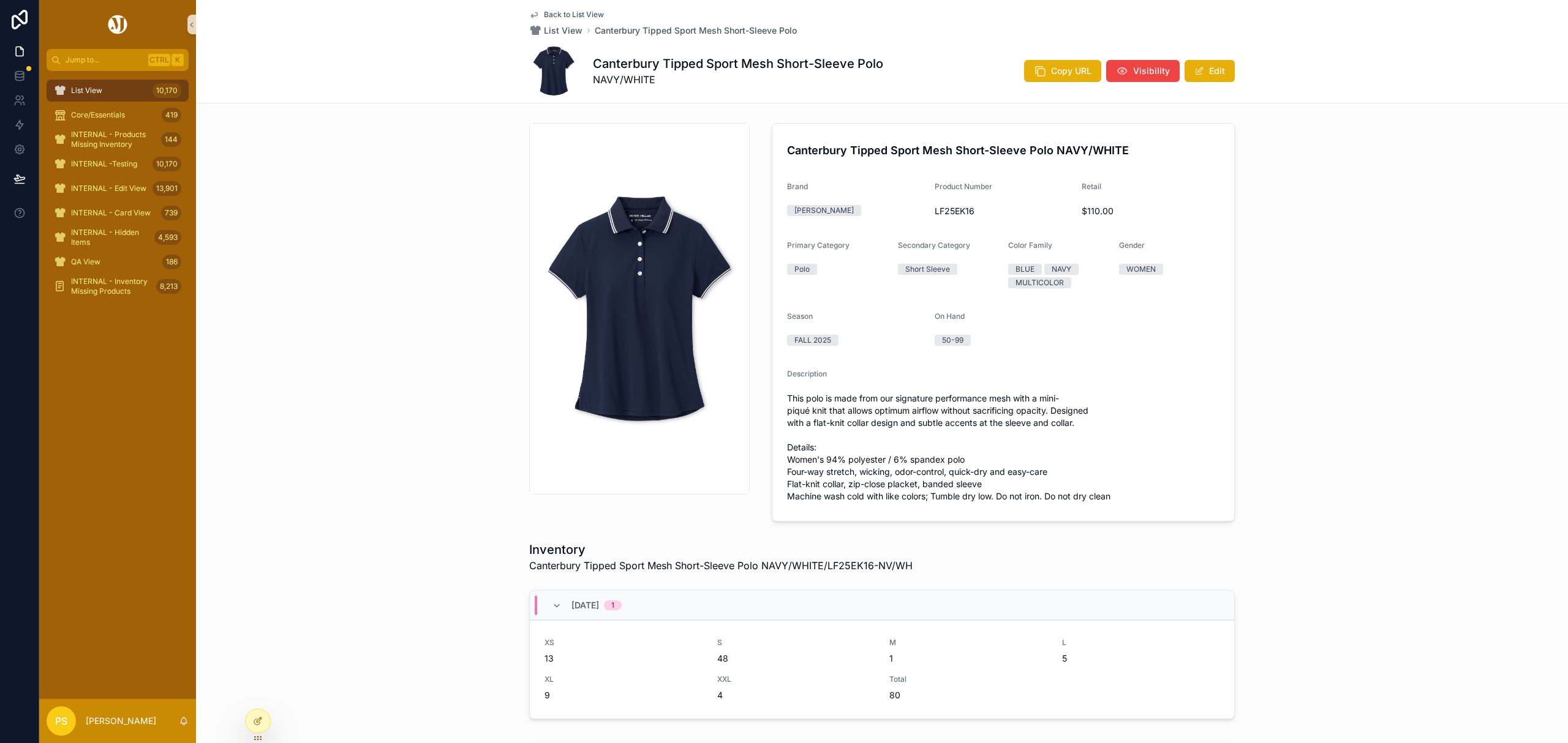
click at [108, 92] on div "List View 10,170" at bounding box center [117, 91] width 128 height 20
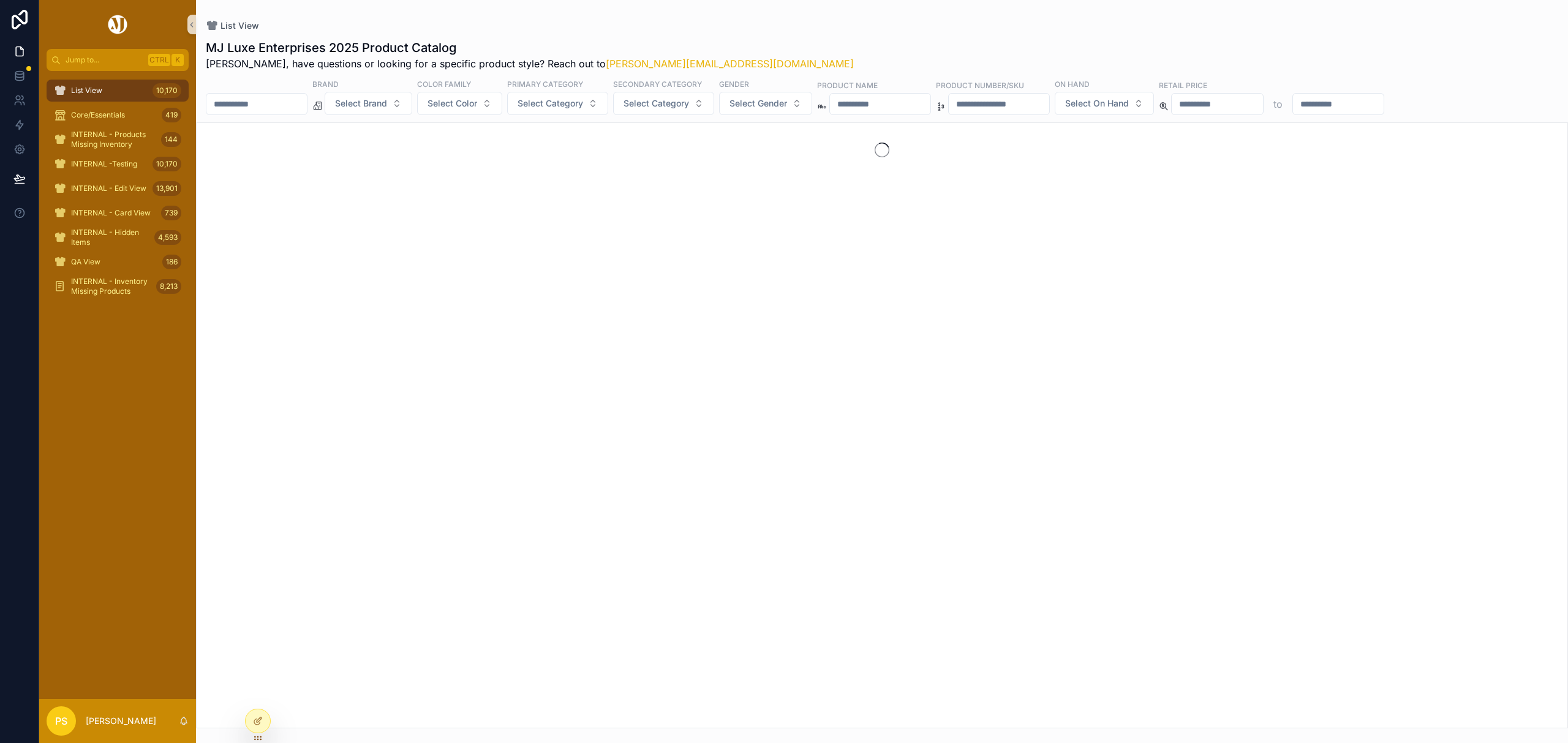
click at [264, 105] on input "scrollable content" at bounding box center [255, 104] width 100 height 17
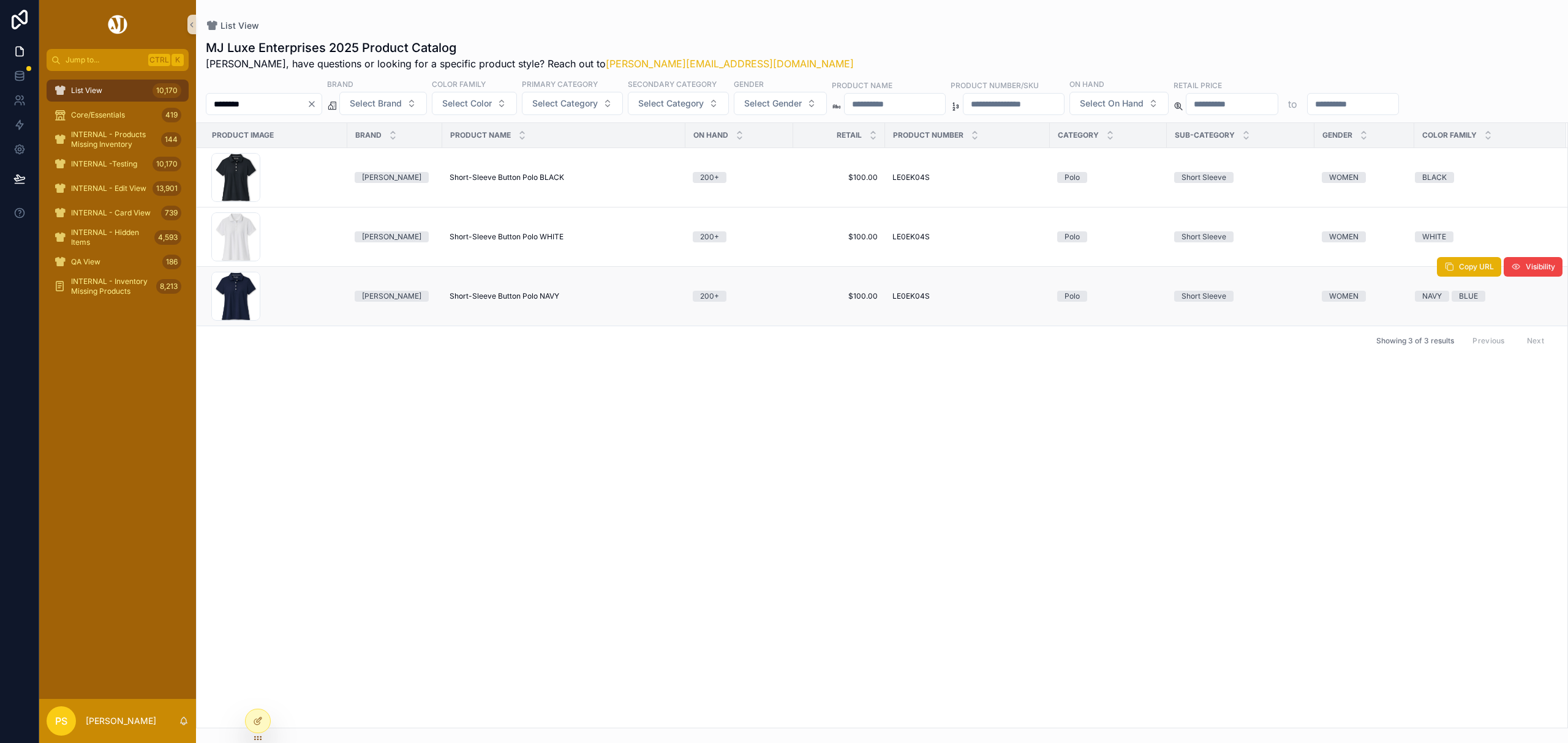
type input "********"
click at [500, 300] on span "Short-Sleeve Button Polo NAVY" at bounding box center [504, 296] width 110 height 10
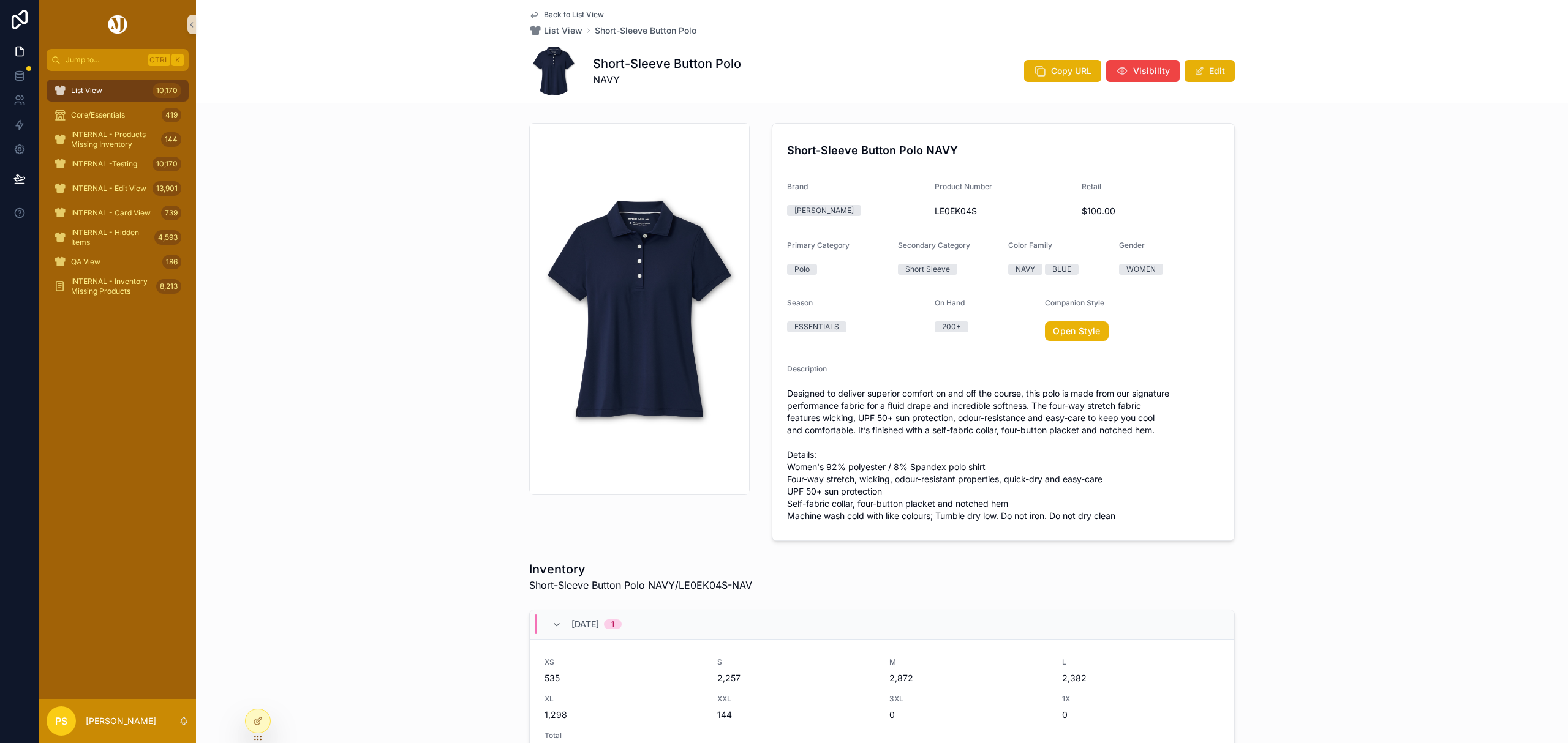
click at [407, 282] on div "Short-Sleeve Button Polo NAVY Brand [PERSON_NAME] Product Number LE0EK04S Retai…" at bounding box center [882, 331] width 1372 height 427
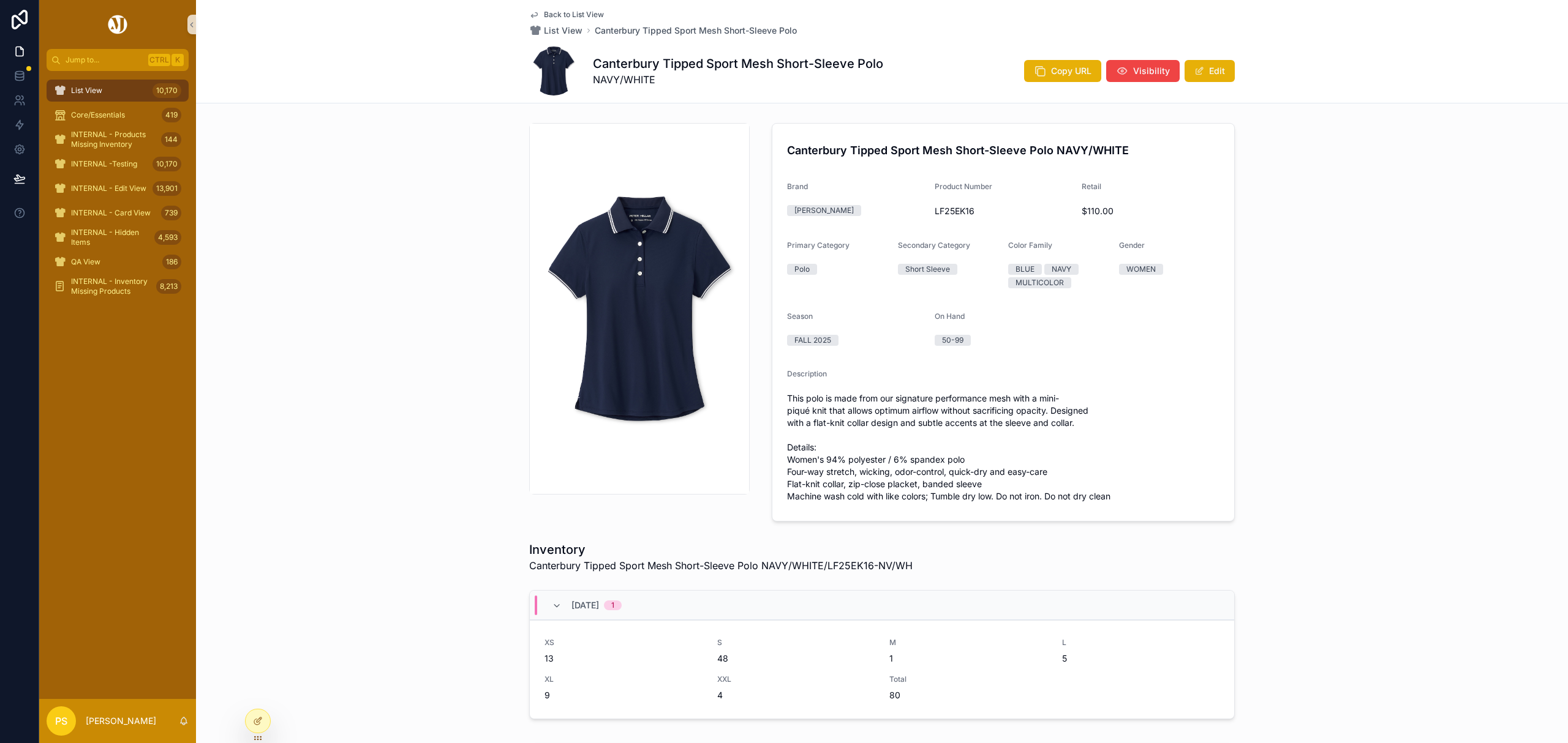
click at [77, 91] on span "List View" at bounding box center [87, 91] width 32 height 10
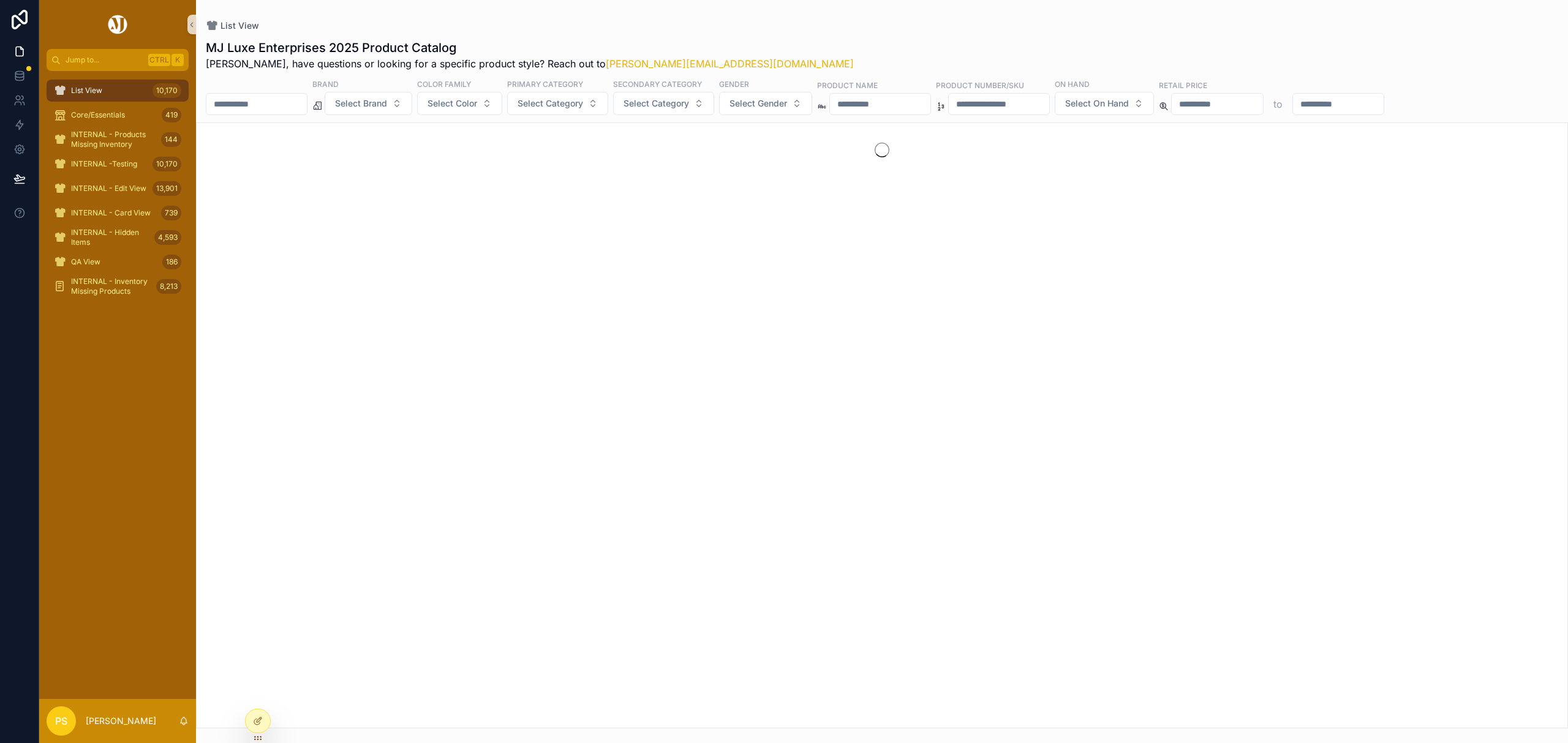
click at [249, 97] on input "scrollable content" at bounding box center [255, 104] width 100 height 17
paste input "*******"
type input "*******"
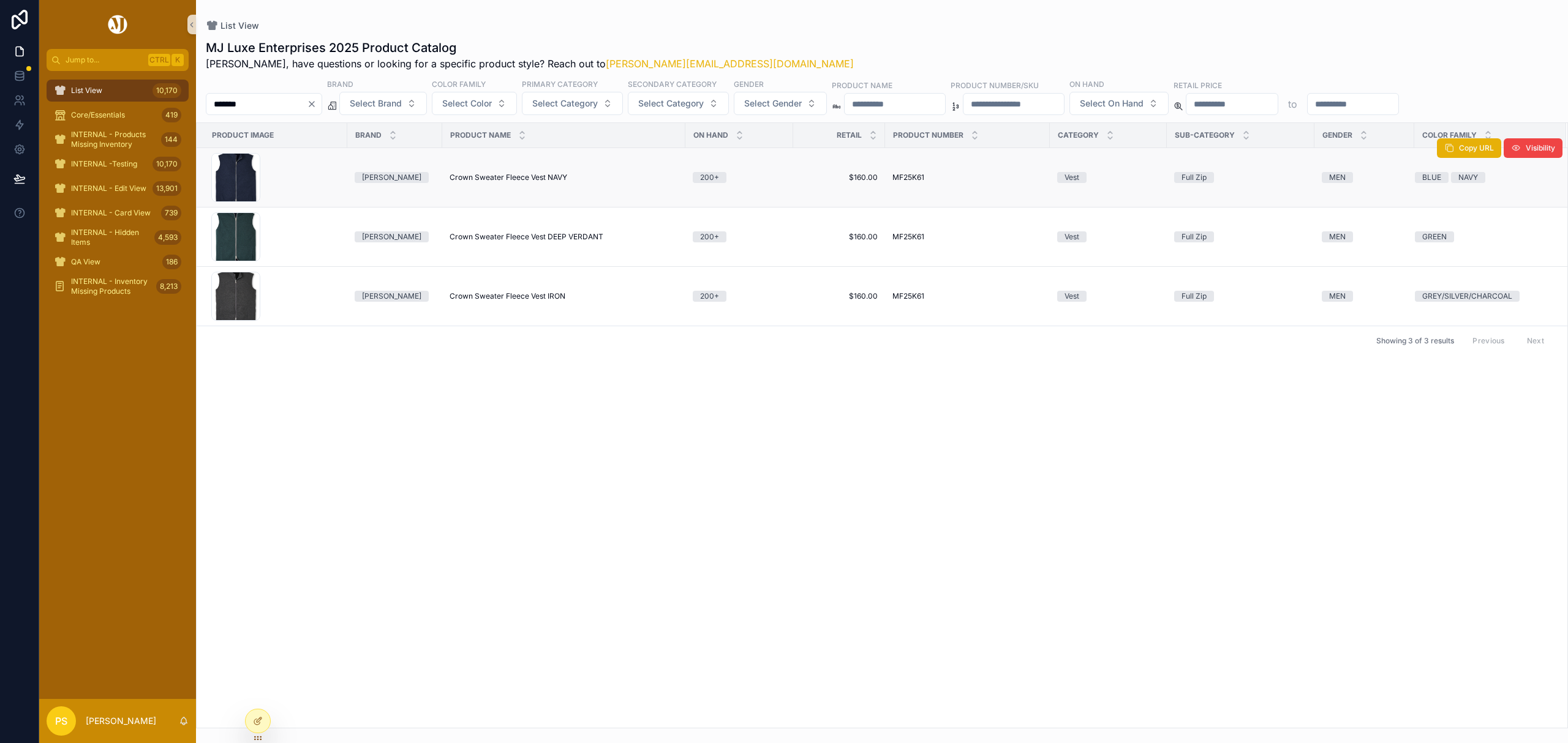
click at [468, 181] on span "Crown Sweater Fleece Vest NAVY" at bounding box center [508, 177] width 118 height 10
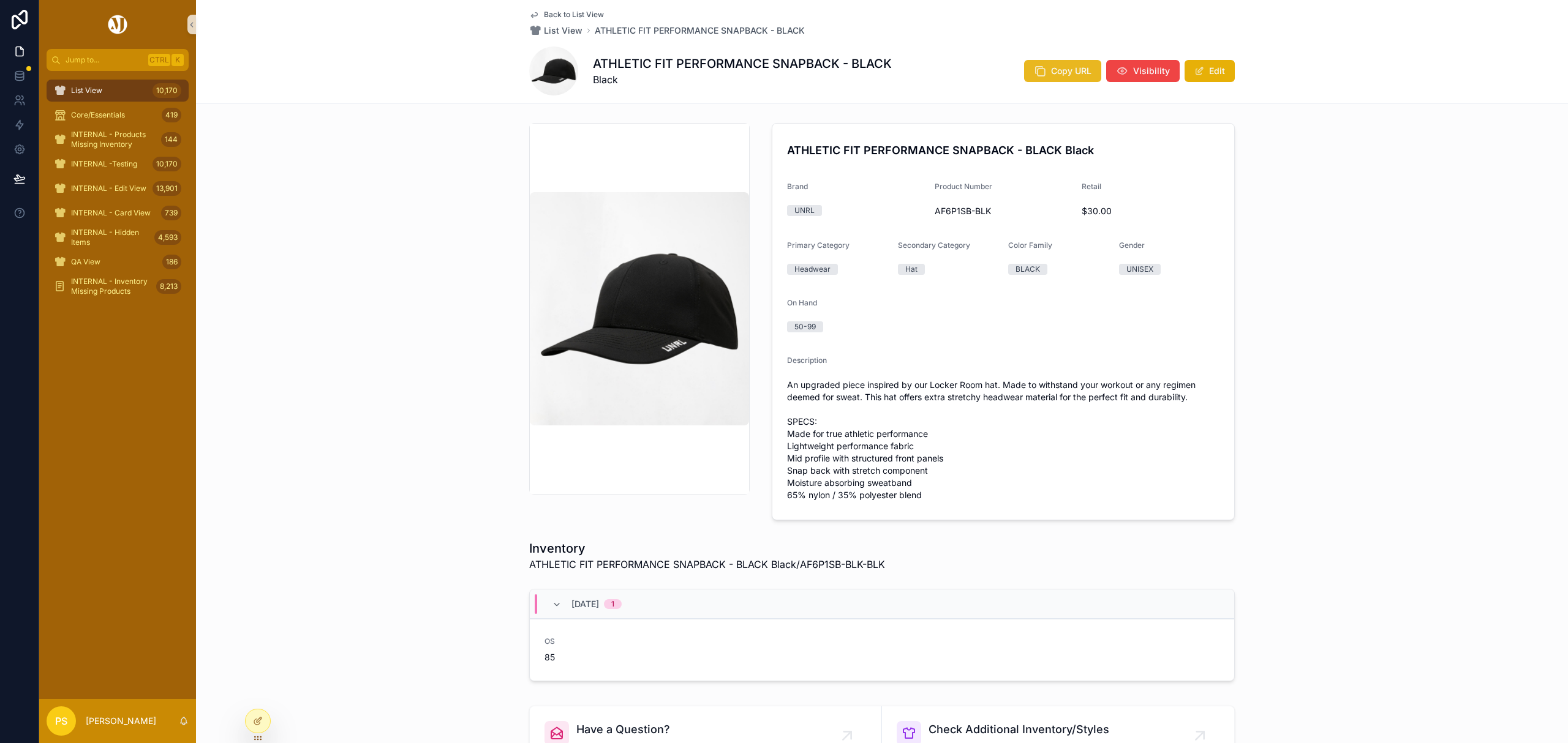
click at [1054, 66] on span "Copy URL" at bounding box center [1071, 71] width 41 height 12
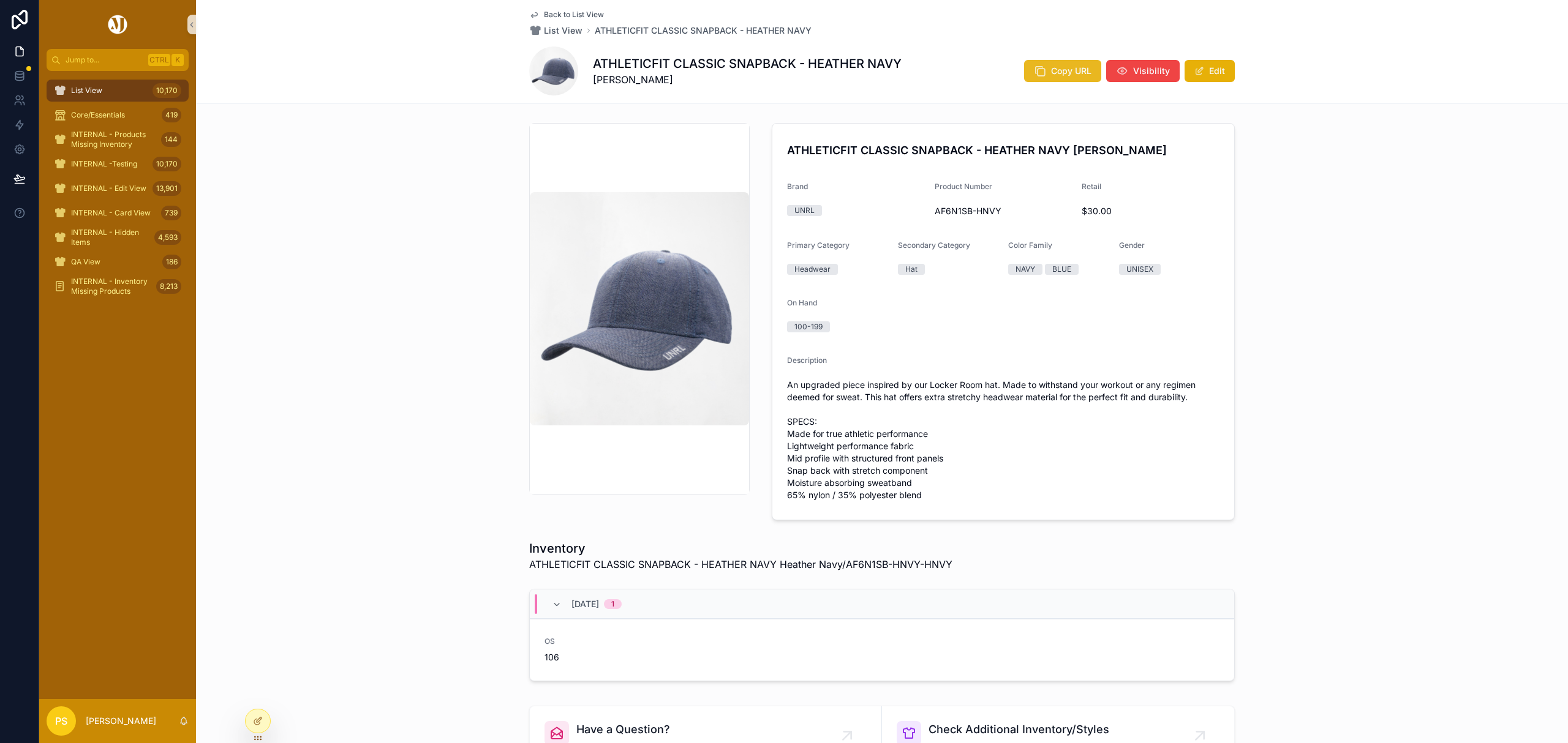
click at [1041, 66] on icon "scrollable content" at bounding box center [1039, 71] width 12 height 12
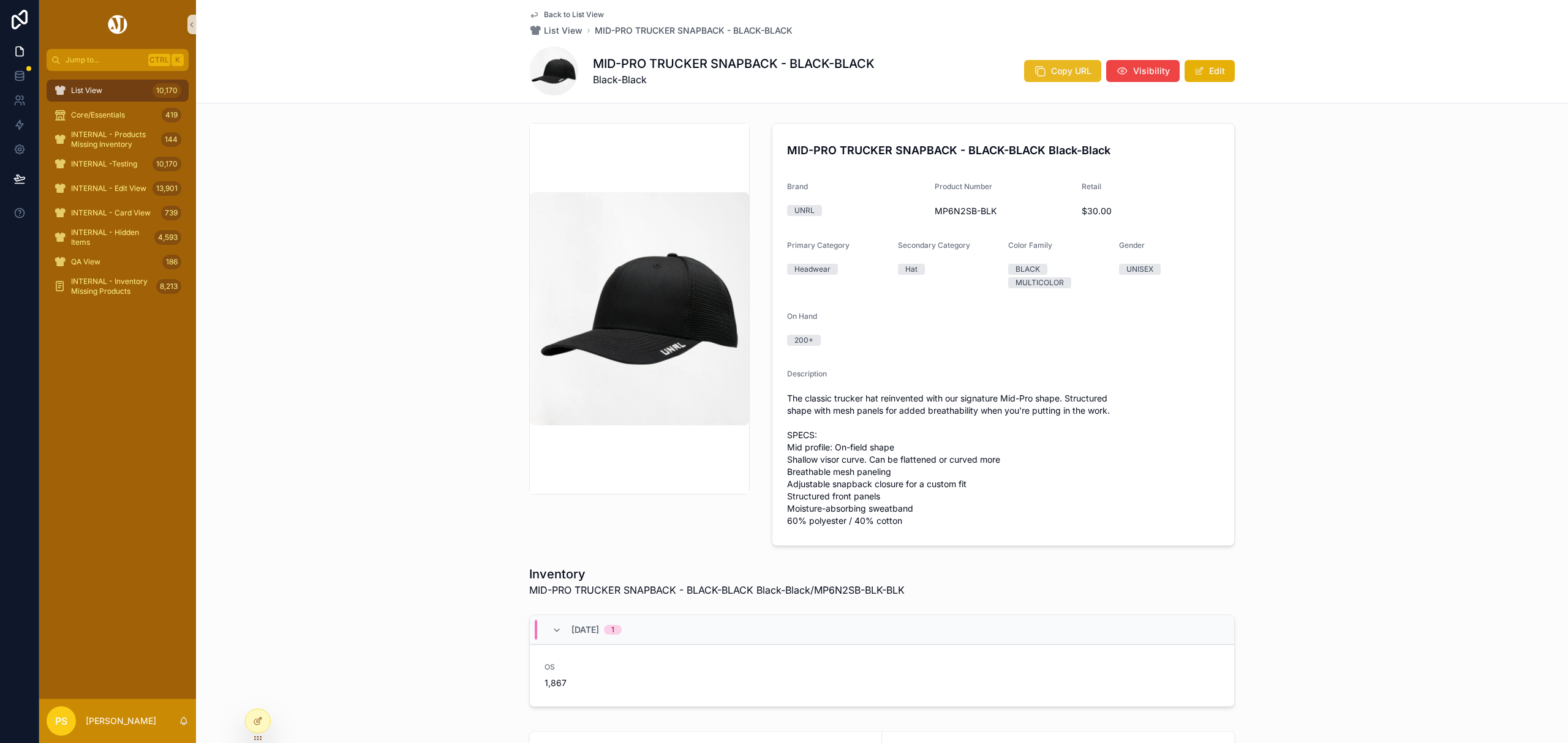
click at [1044, 71] on button "Copy URL" at bounding box center [1062, 71] width 77 height 22
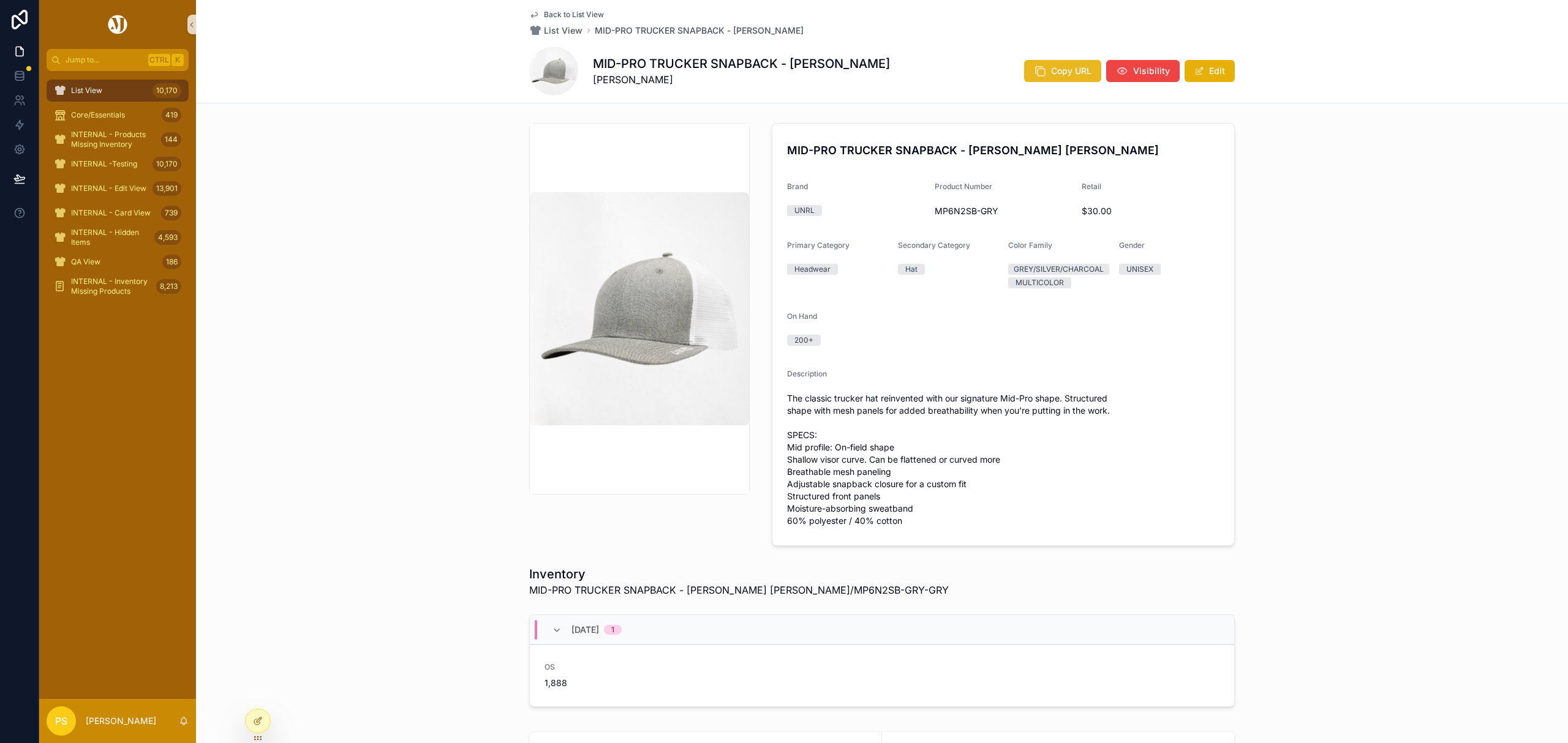
click at [1054, 62] on button "Copy URL" at bounding box center [1062, 71] width 77 height 22
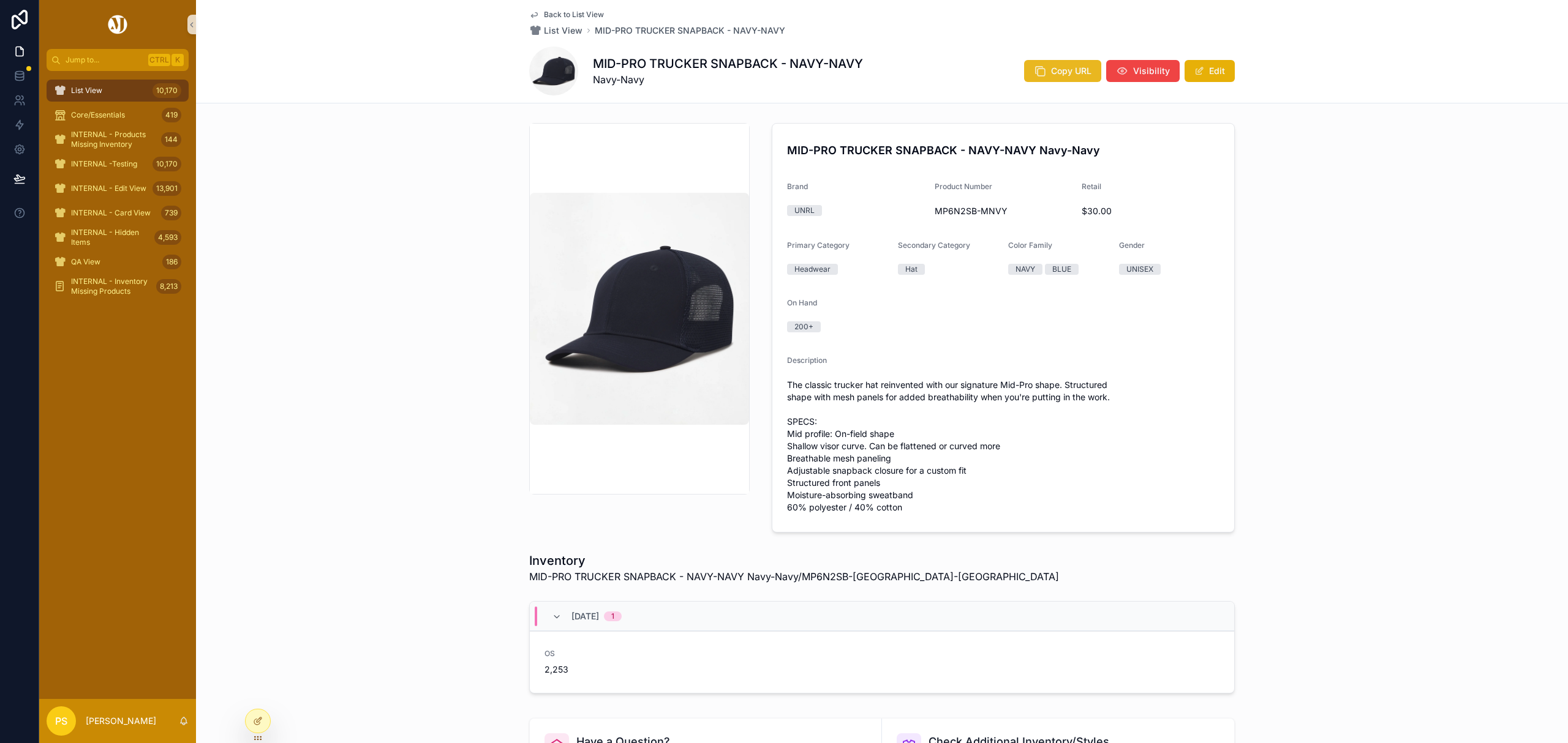
click at [1062, 66] on span "Copy URL" at bounding box center [1071, 71] width 41 height 12
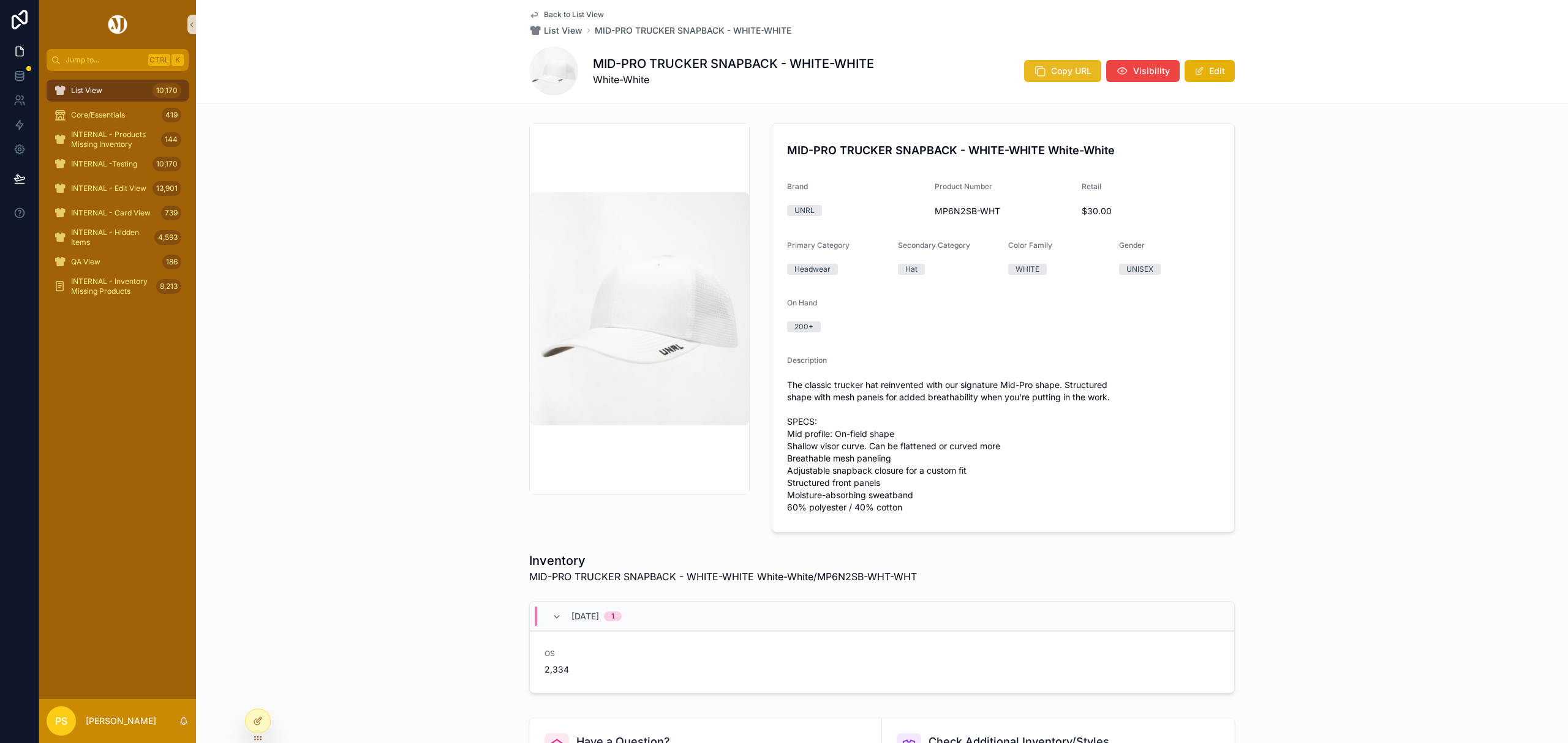
click at [1051, 76] on span "Copy URL" at bounding box center [1071, 71] width 41 height 12
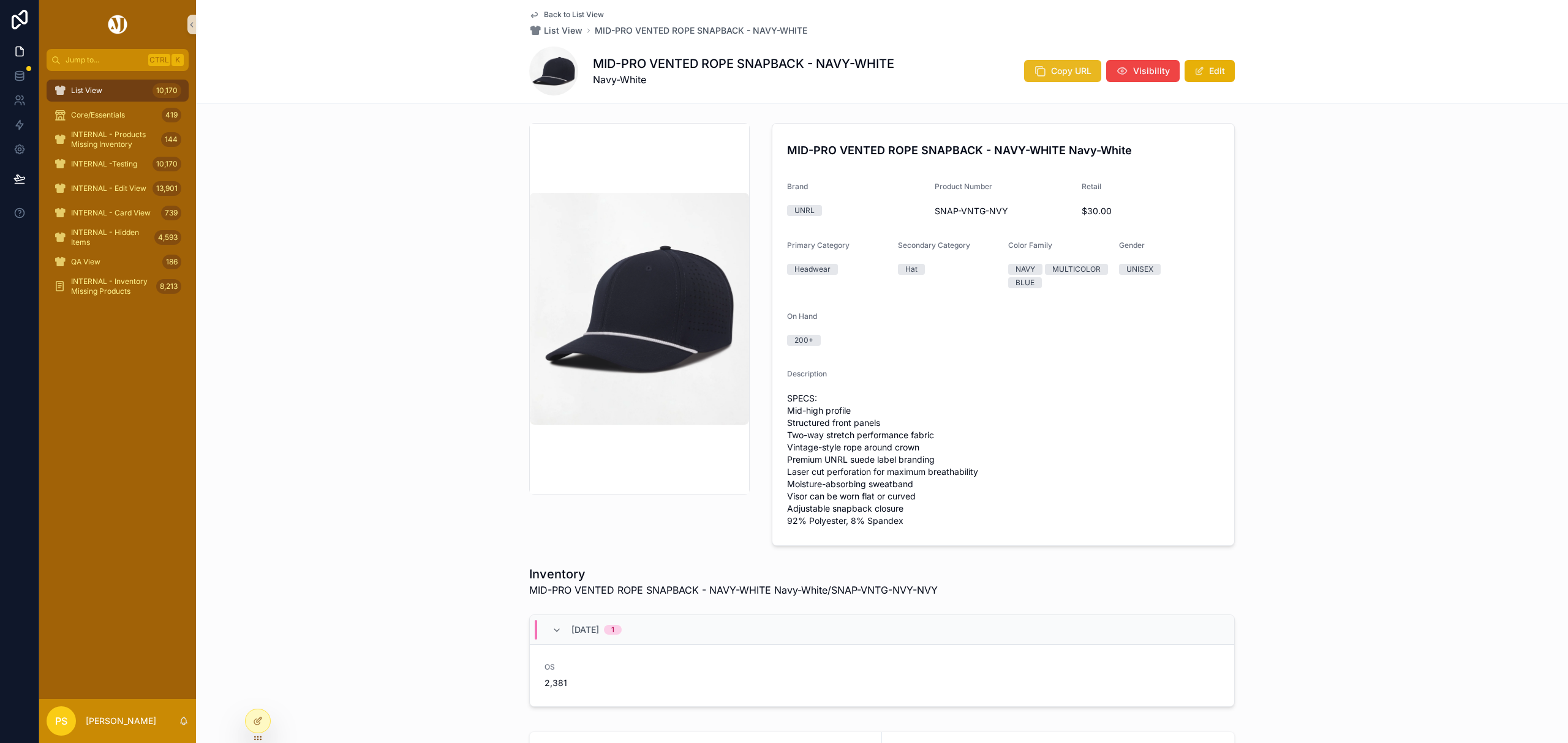
click at [1055, 71] on span "Copy URL" at bounding box center [1071, 71] width 41 height 12
click at [1051, 71] on span "Copy URL" at bounding box center [1071, 71] width 41 height 12
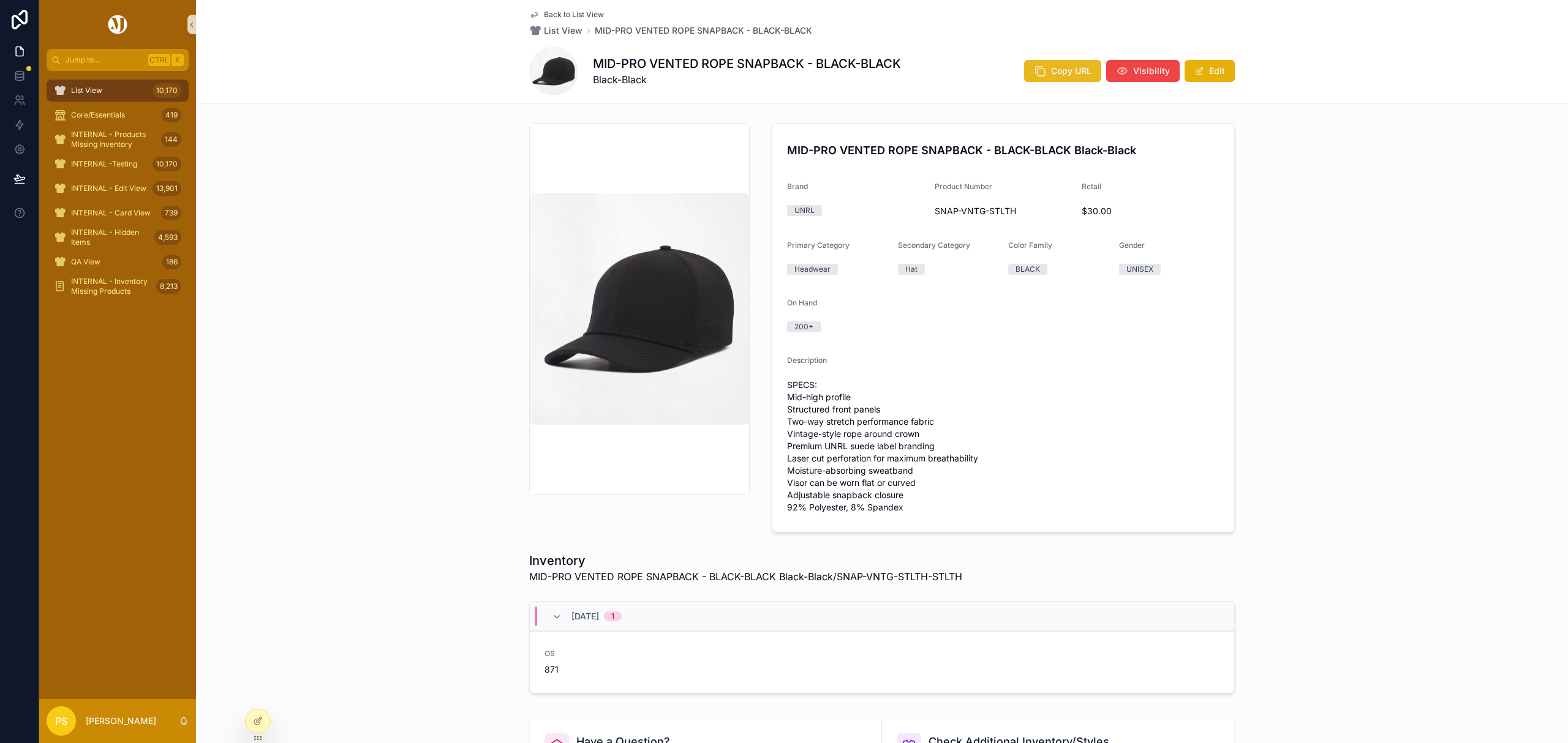
click at [1034, 62] on button "Copy URL" at bounding box center [1062, 71] width 77 height 22
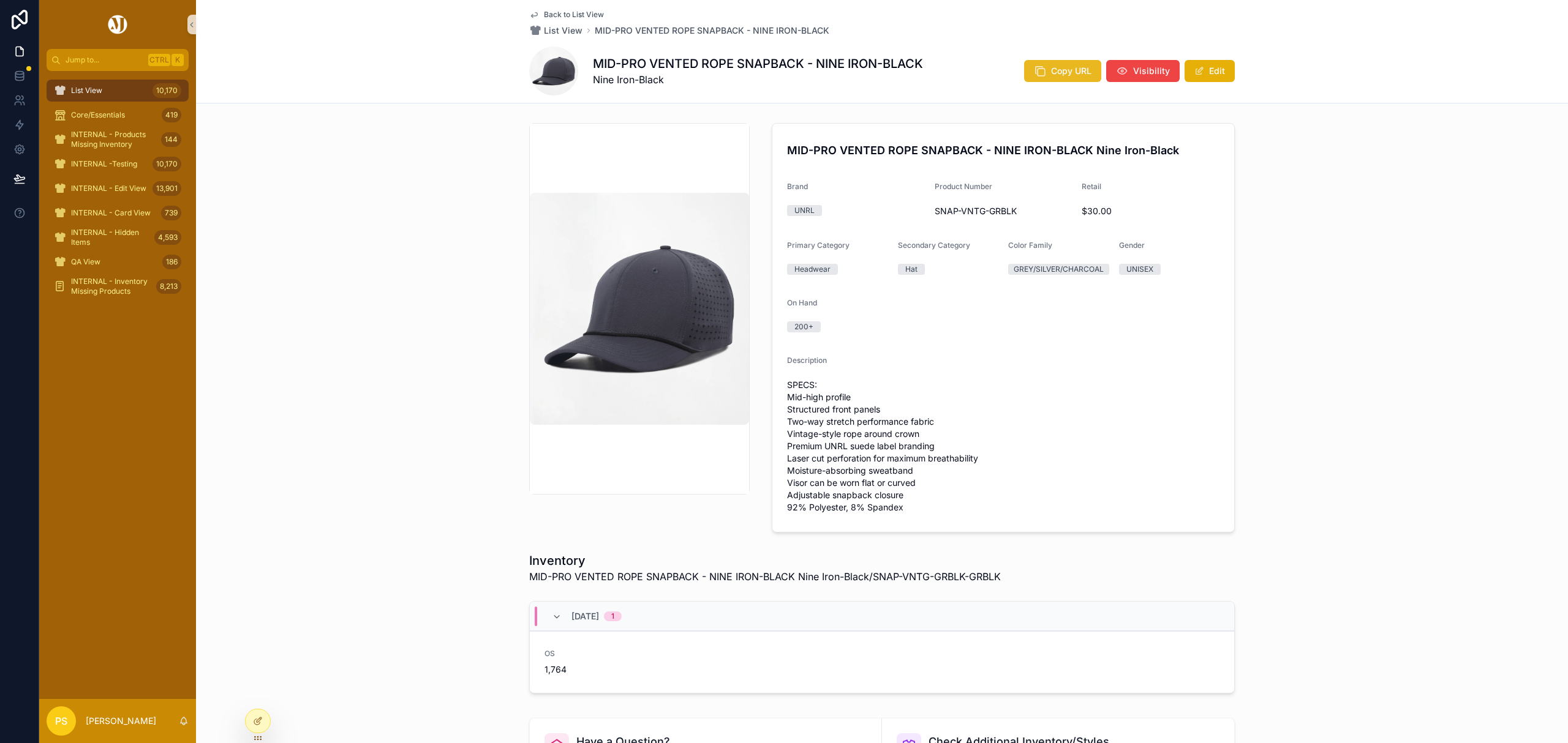
click at [1041, 66] on icon "scrollable content" at bounding box center [1039, 71] width 12 height 12
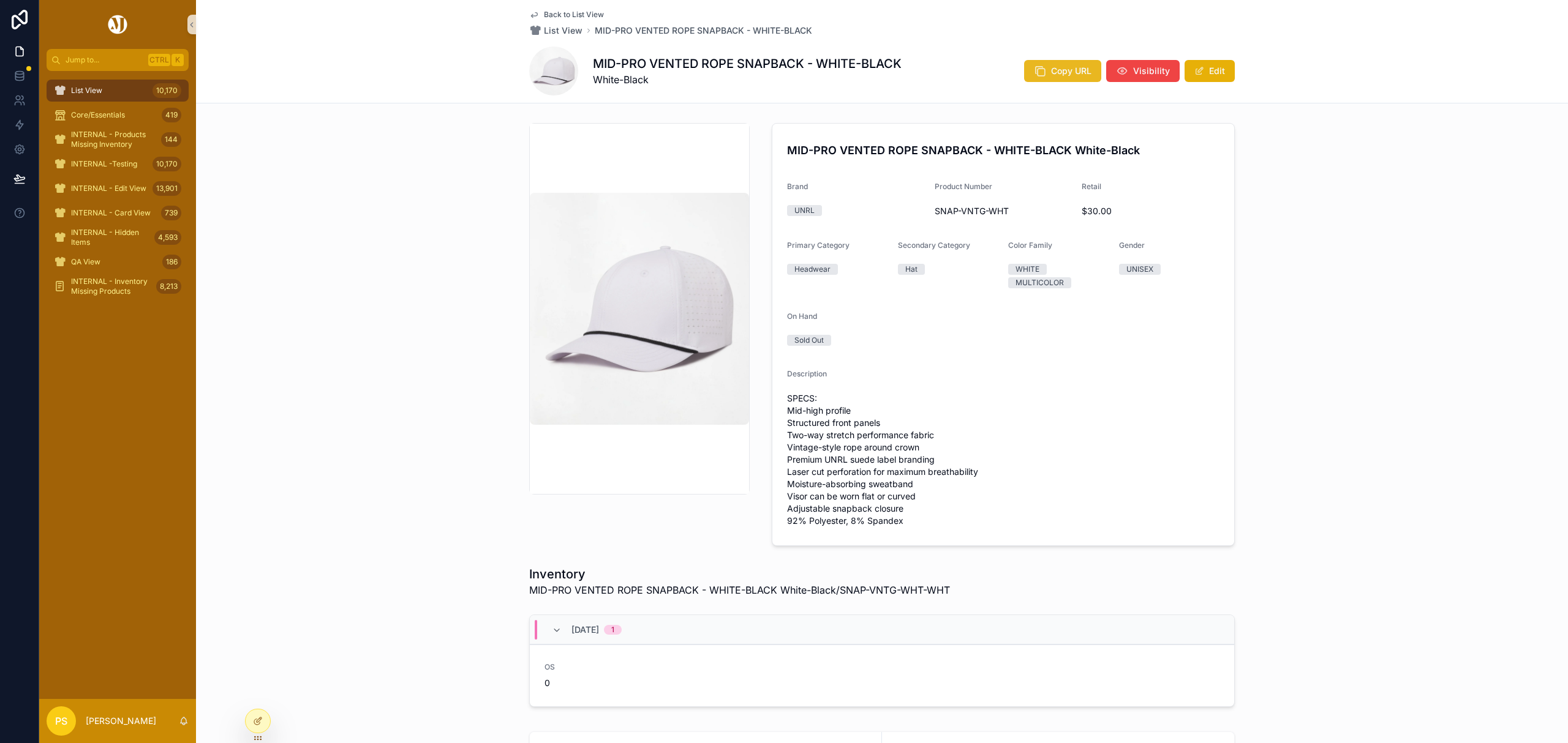
click at [1051, 76] on span "Copy URL" at bounding box center [1071, 71] width 41 height 12
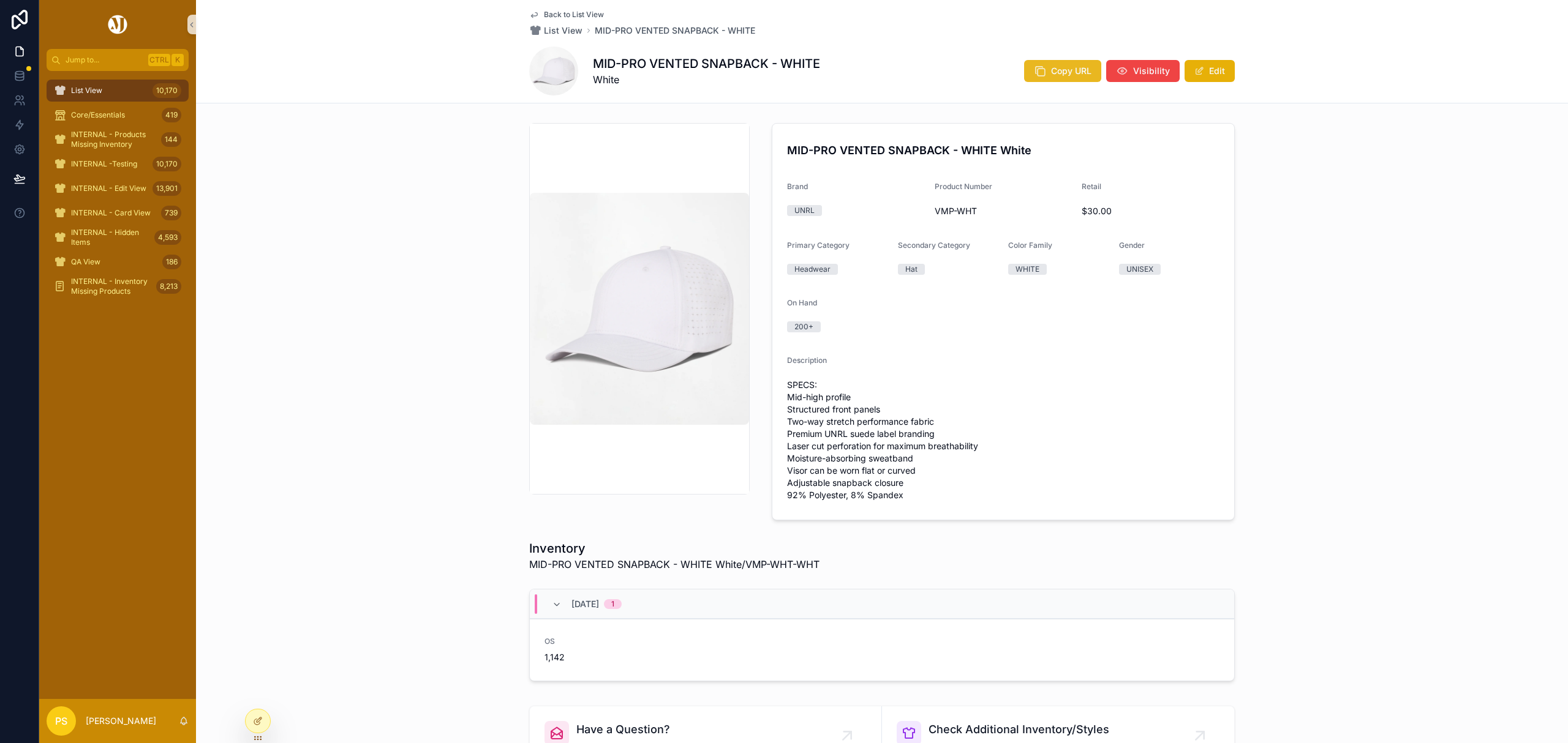
click at [1041, 76] on icon "scrollable content" at bounding box center [1039, 71] width 12 height 12
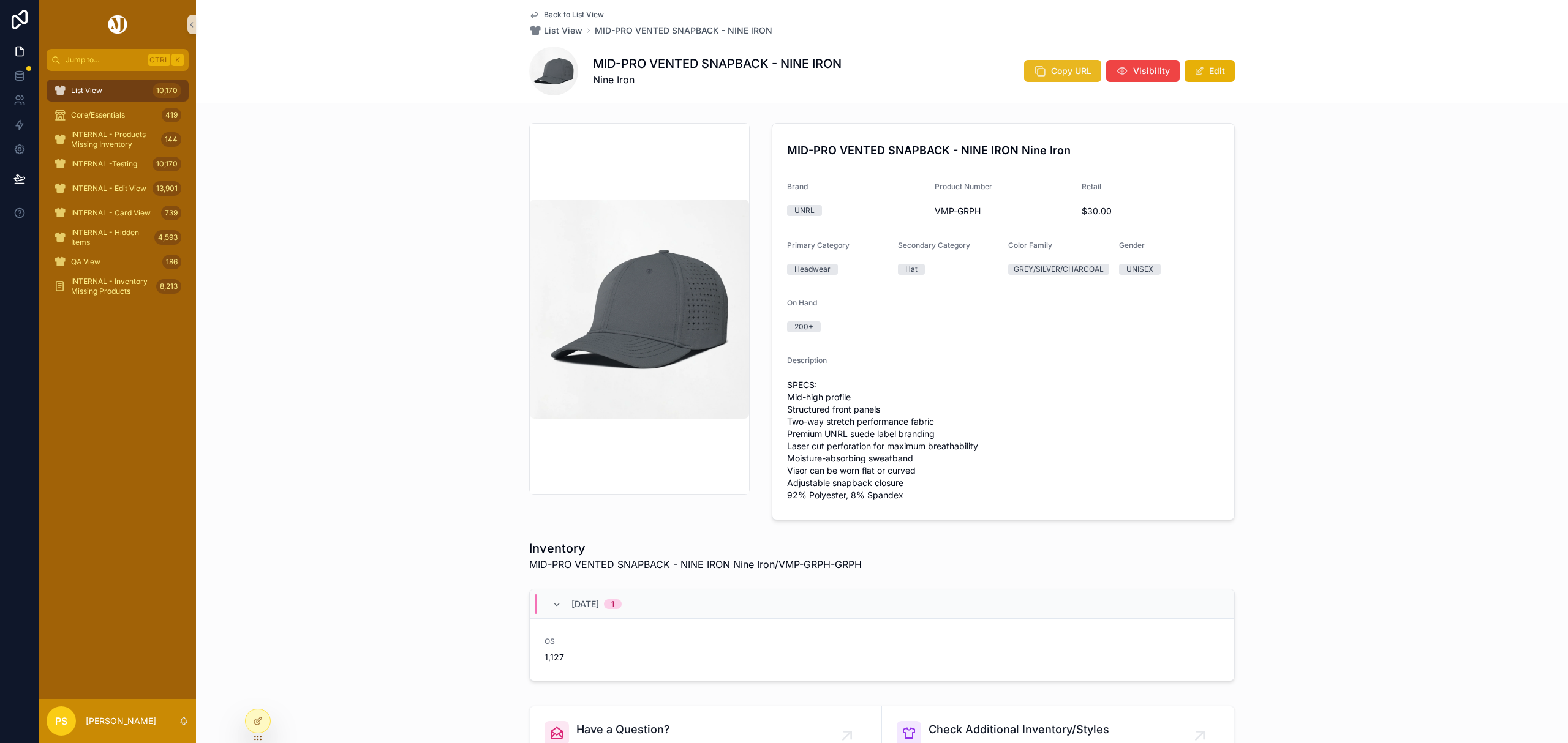
click at [1058, 72] on span "Copy URL" at bounding box center [1071, 71] width 41 height 12
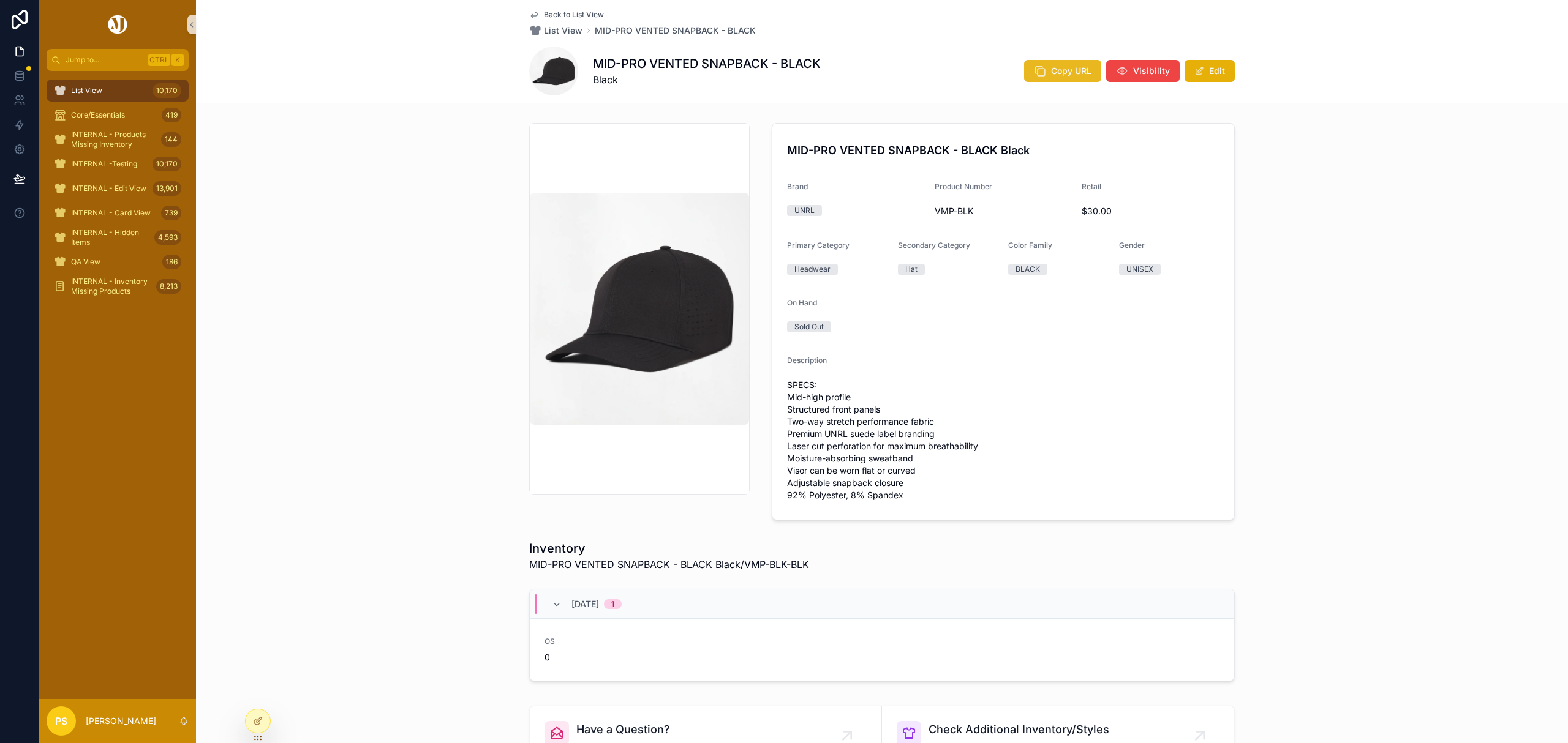
click at [1065, 79] on button "Copy URL" at bounding box center [1062, 71] width 77 height 22
